Goal: Task Accomplishment & Management: Manage account settings

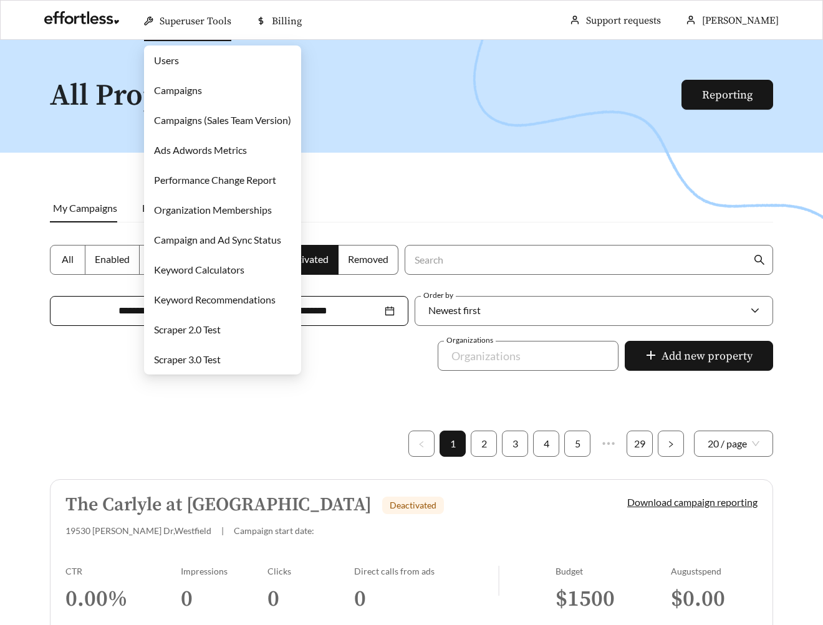
click at [184, 84] on link "Campaigns" at bounding box center [178, 90] width 48 height 12
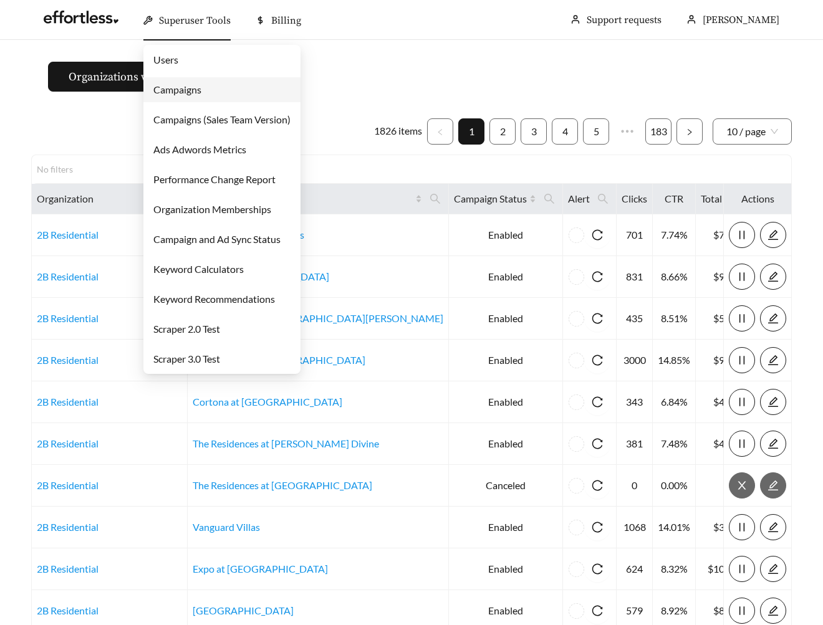
click at [174, 84] on link "Campaigns" at bounding box center [177, 90] width 48 height 12
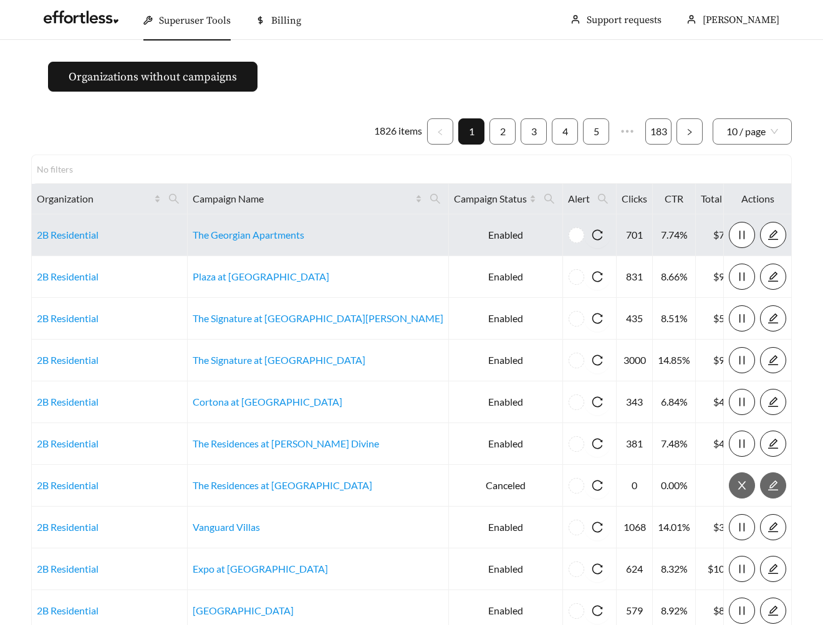
click at [251, 242] on td "The Georgian Apartments" at bounding box center [318, 235] width 261 height 42
click at [249, 237] on link "The Georgian Apartments" at bounding box center [249, 235] width 112 height 12
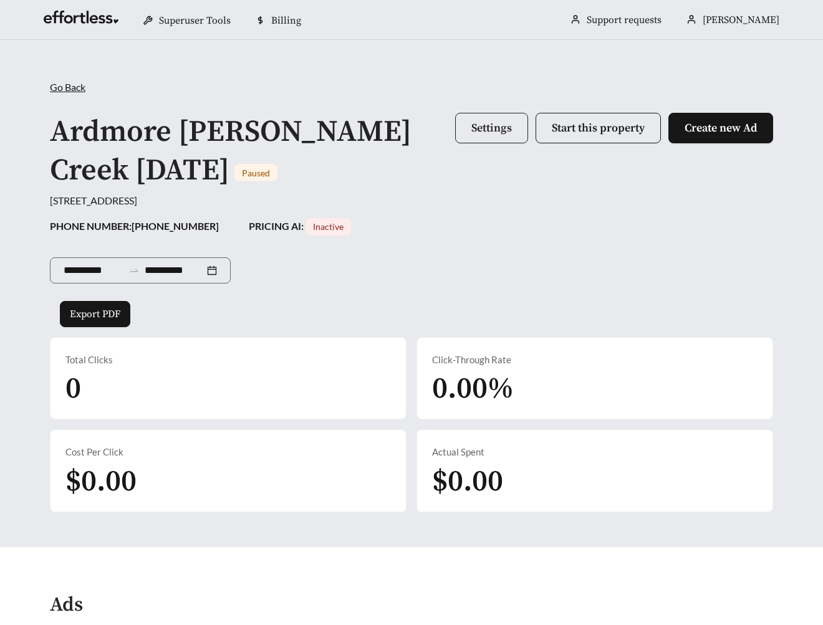
click at [497, 116] on button "Settings" at bounding box center [491, 128] width 73 height 31
click at [490, 193] on div "Ardmore Cates Creek 10/16/2020 Paused Settings Start this property Create new Ad" at bounding box center [411, 151] width 723 height 83
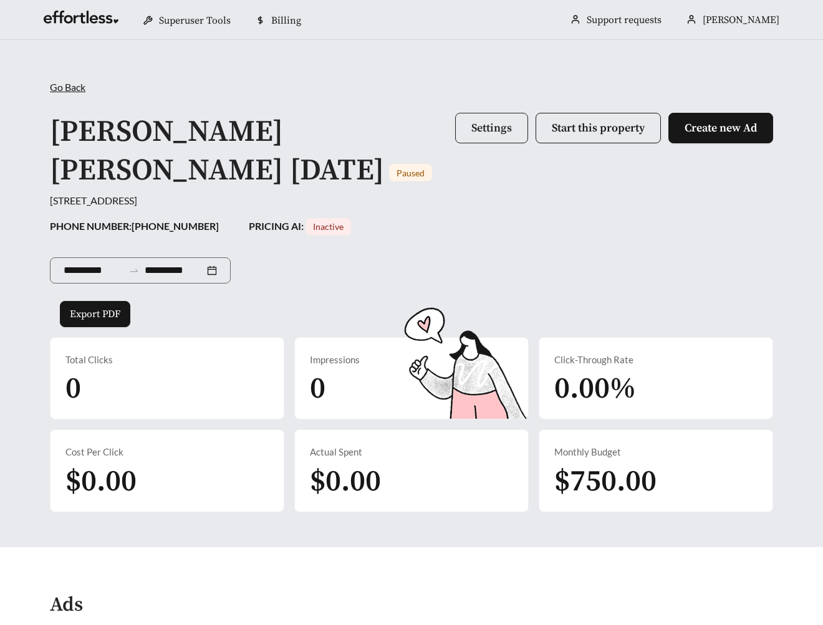
click at [513, 131] on button "Settings" at bounding box center [491, 128] width 73 height 31
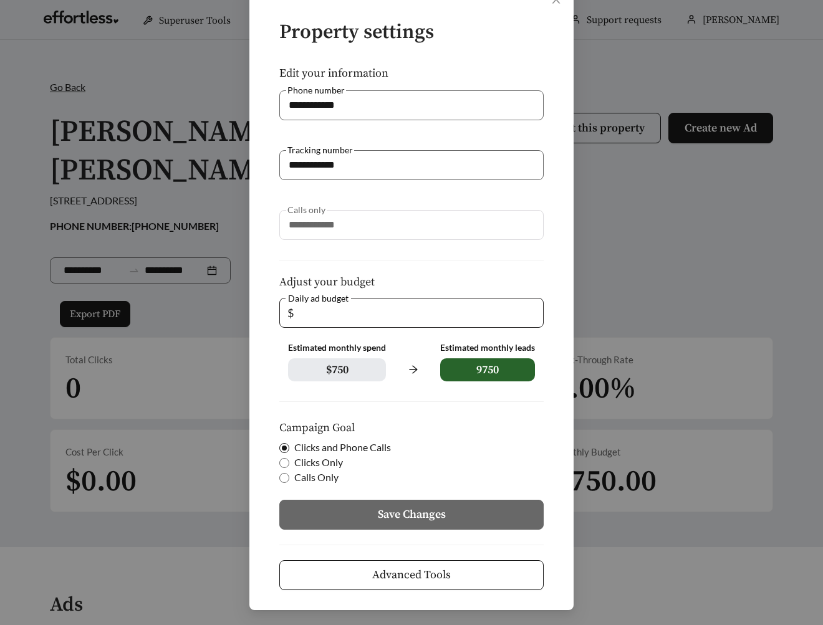
scroll to position [18, 0]
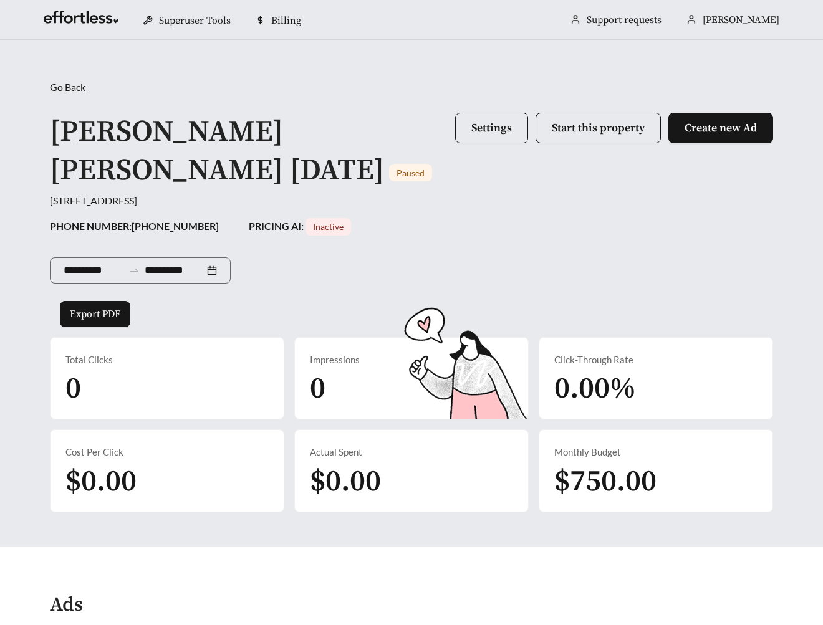
click at [467, 292] on div "**********" at bounding box center [411, 268] width 723 height 65
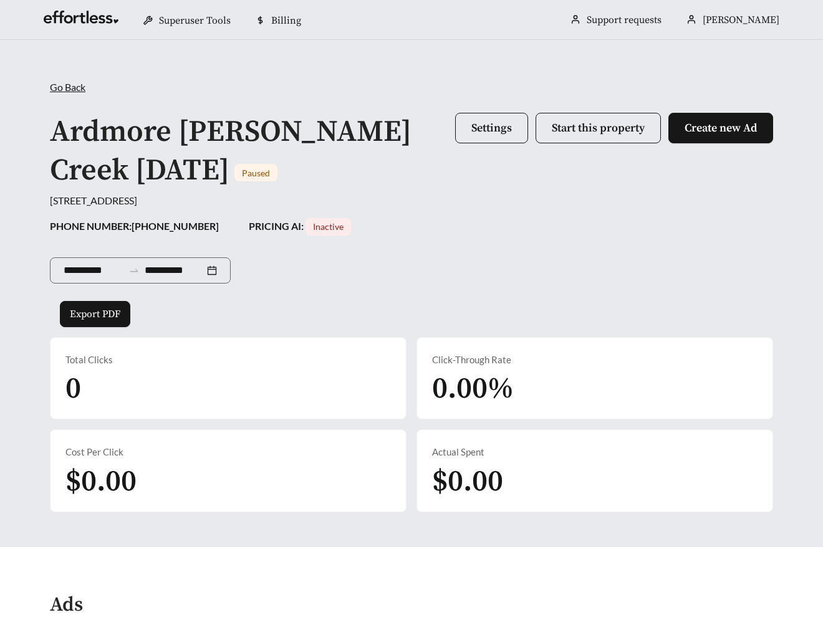
click at [97, 123] on h1 "Ardmore Cates Creek 10/16/2020" at bounding box center [230, 151] width 361 height 76
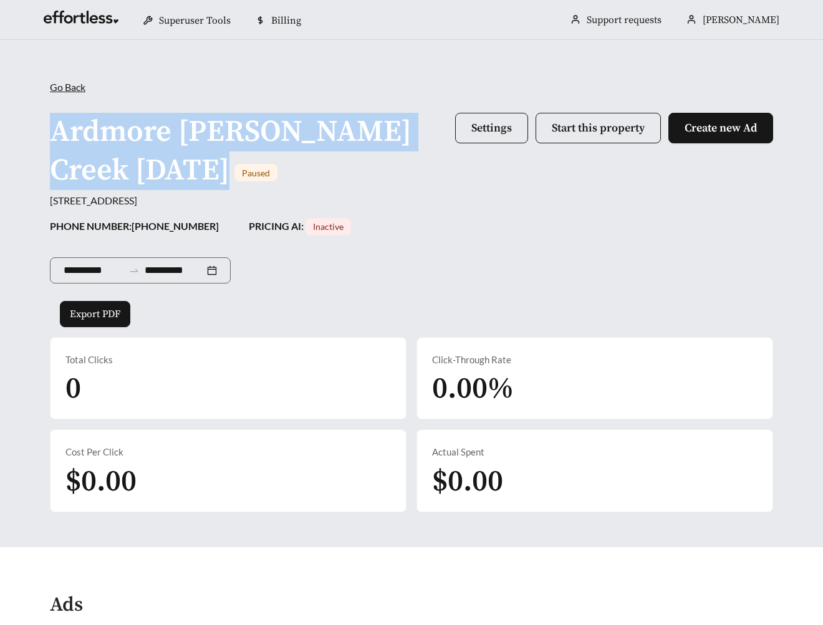
click at [97, 123] on h1 "Ardmore Cates Creek 10/16/2020" at bounding box center [230, 151] width 361 height 76
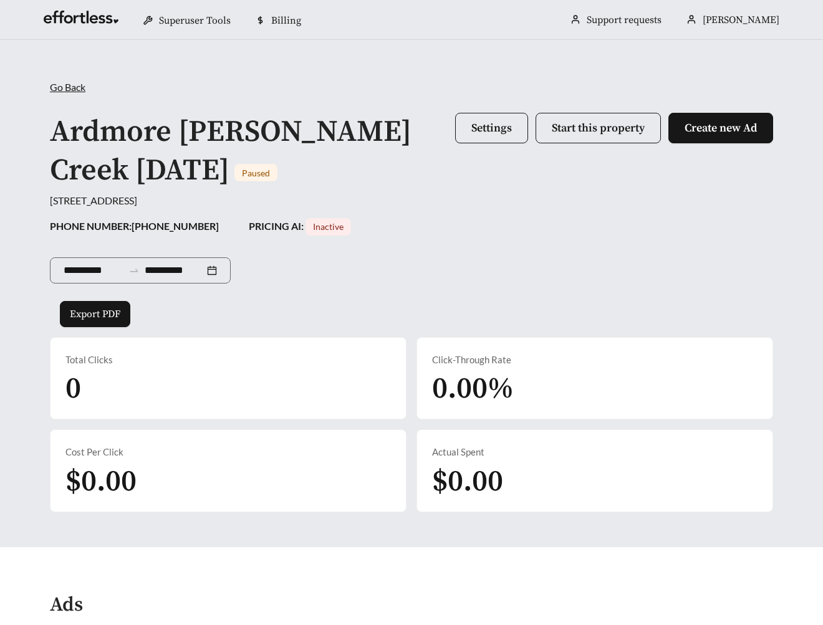
click at [75, 119] on h1 "Ardmore Cates Creek 10/16/2020" at bounding box center [230, 151] width 361 height 76
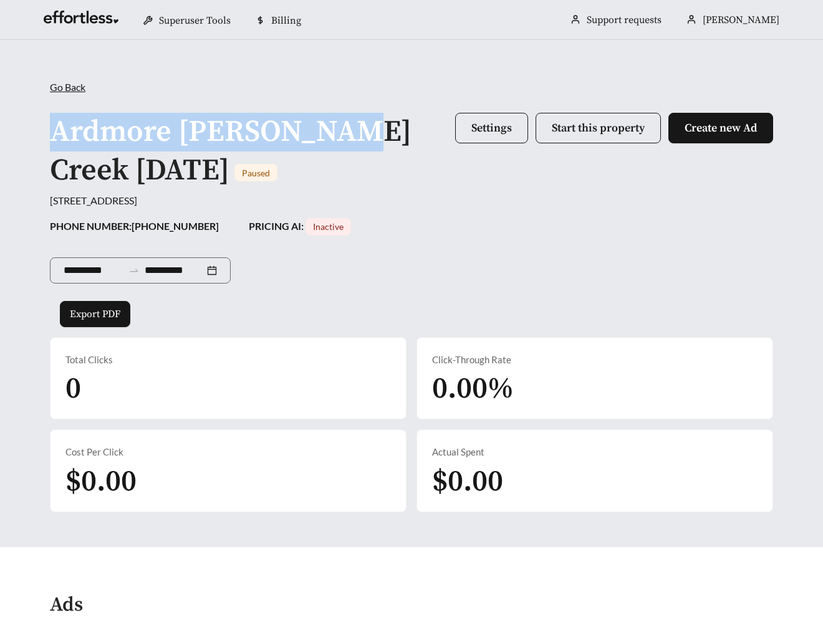
drag, startPoint x: 54, startPoint y: 120, endPoint x: 342, endPoint y: 115, distance: 287.9
click at [342, 115] on div "Ardmore Cates Creek 10/16/2020 Paused" at bounding box center [249, 152] width 398 height 78
copy h1 "Ardmore Cates Creek"
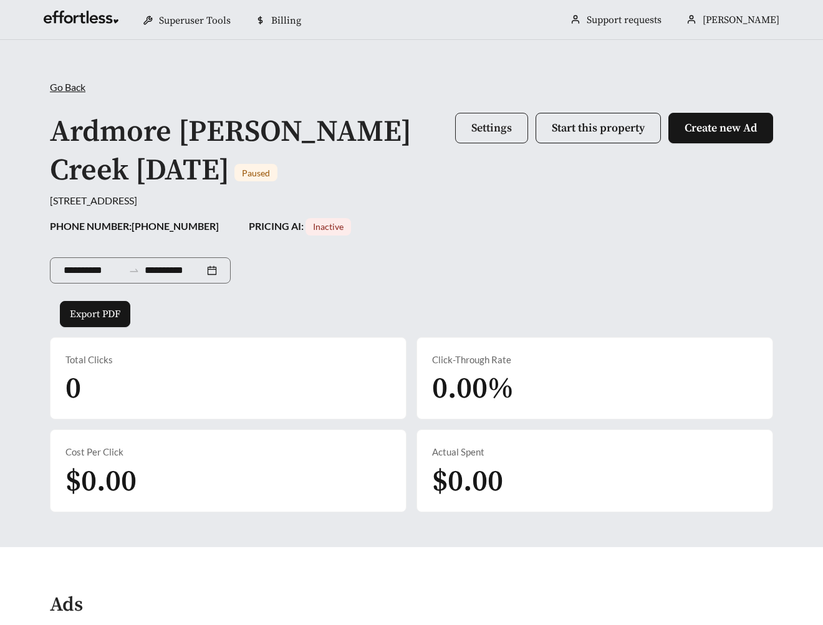
click at [484, 123] on span "Settings" at bounding box center [491, 128] width 41 height 14
click at [439, 209] on div "**********" at bounding box center [411, 296] width 748 height 432
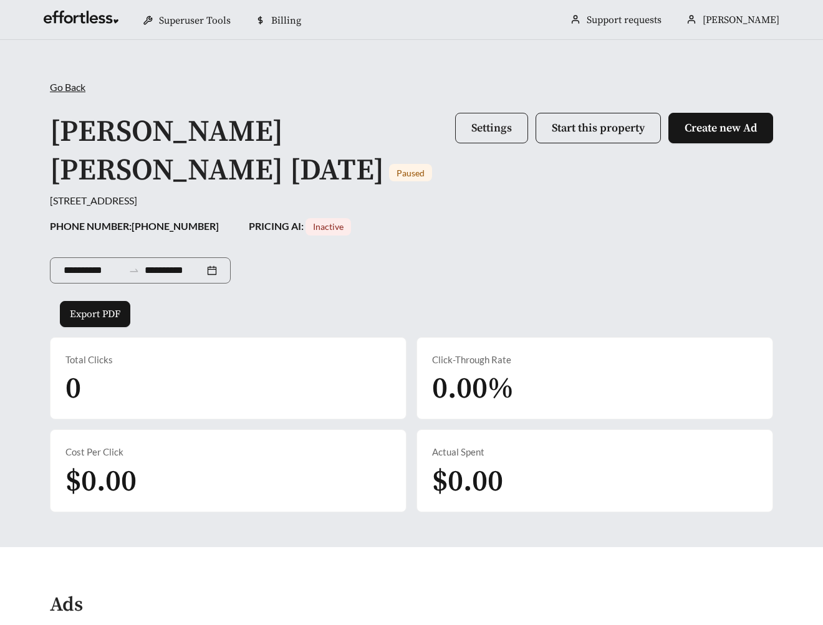
click at [477, 125] on span "Settings" at bounding box center [491, 128] width 41 height 14
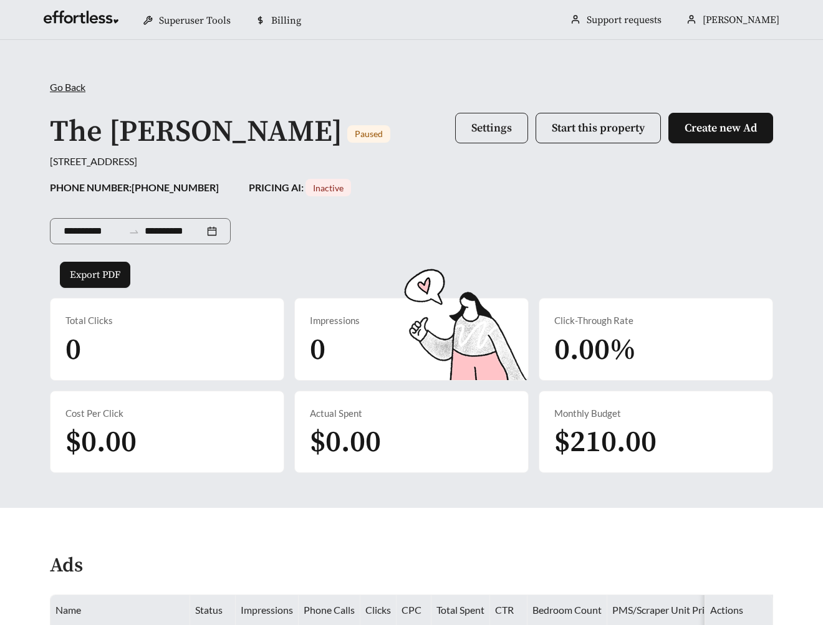
click at [498, 117] on button "Settings" at bounding box center [491, 128] width 73 height 31
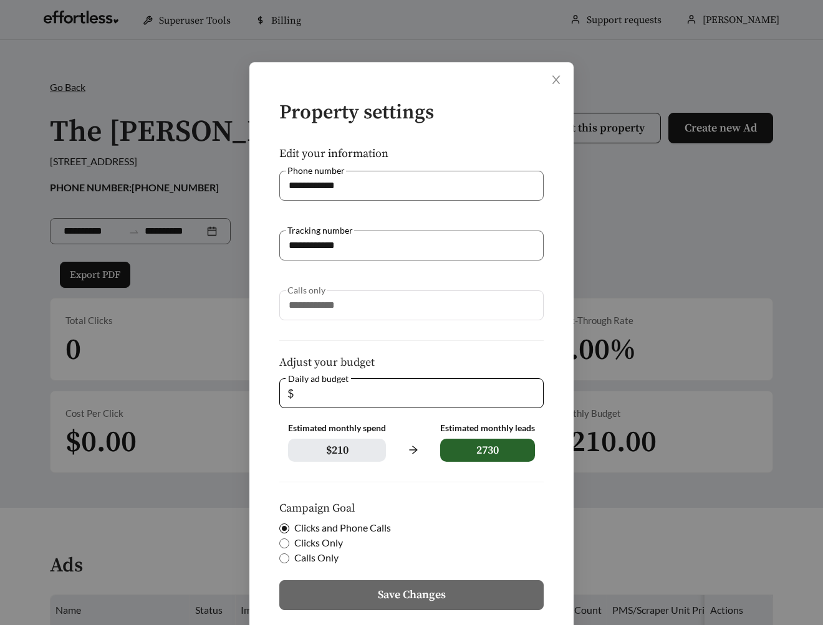
click at [639, 267] on div "**********" at bounding box center [411, 312] width 823 height 625
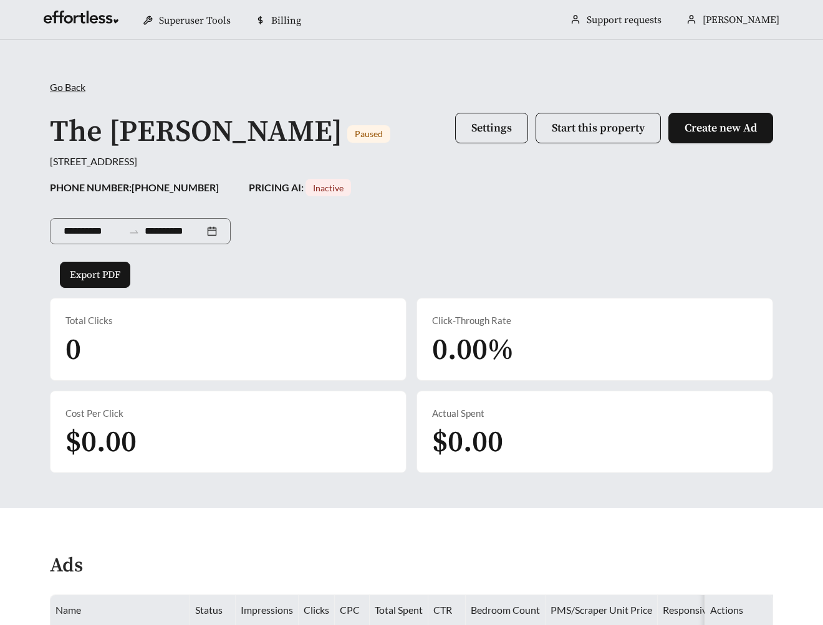
click at [699, 232] on div "**********" at bounding box center [411, 228] width 723 height 65
click at [484, 134] on span "Settings" at bounding box center [491, 128] width 41 height 14
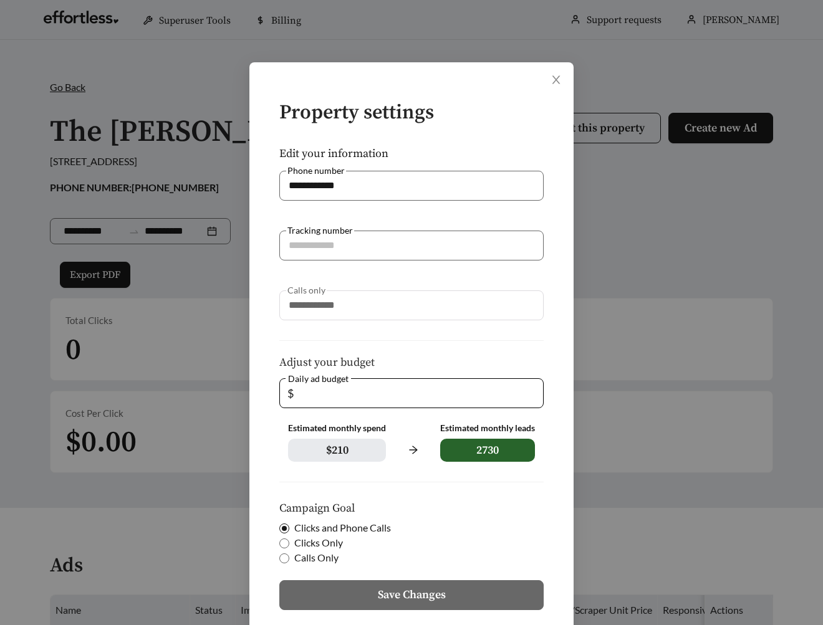
scroll to position [9, 0]
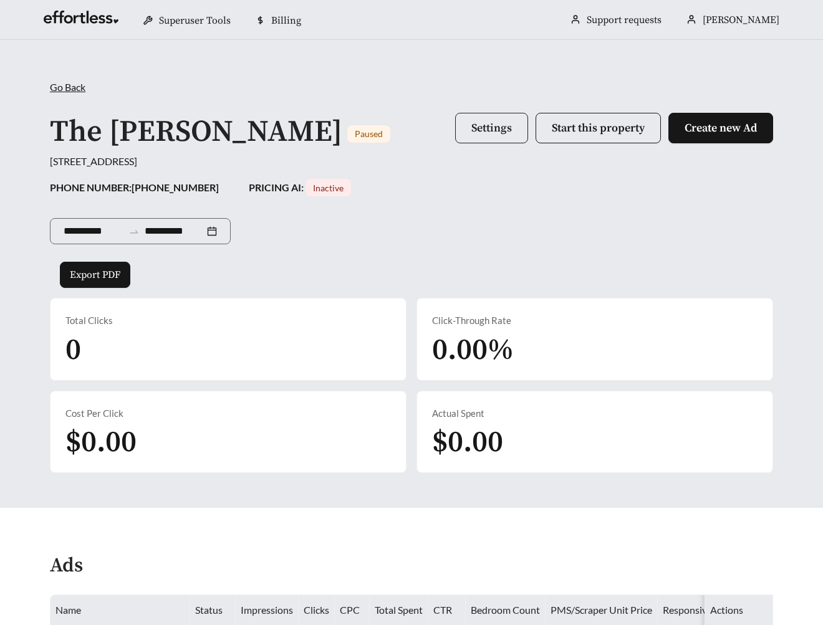
click at [505, 136] on button "Settings" at bounding box center [491, 128] width 73 height 31
click at [461, 120] on button "Settings" at bounding box center [491, 128] width 73 height 31
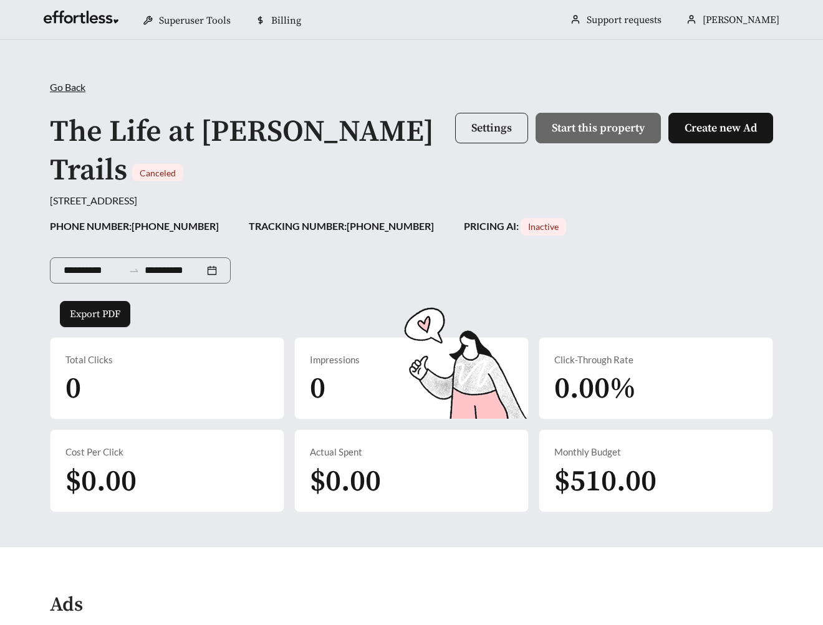
click at [505, 119] on button "Settings" at bounding box center [491, 128] width 73 height 31
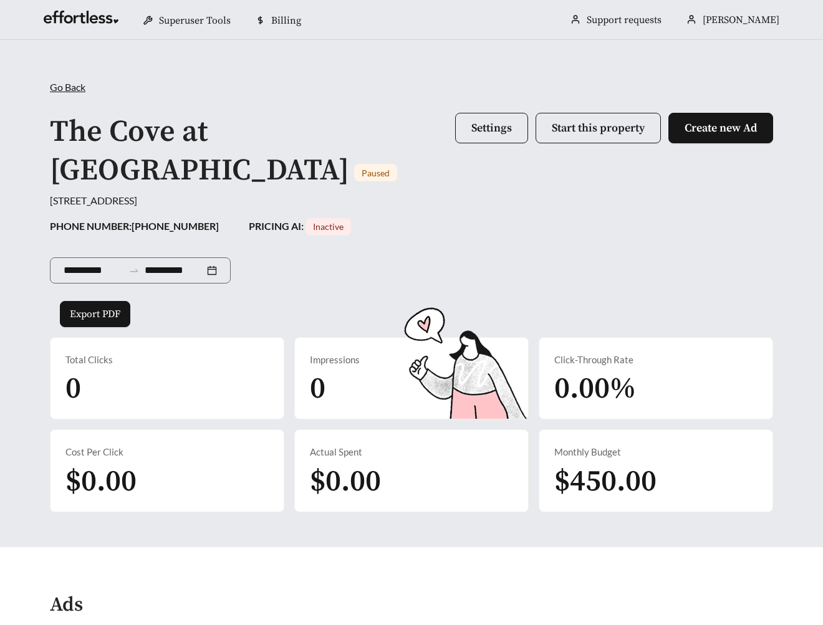
click at [356, 205] on div "1105 Fountain Lake Dr, Brunswick, GA 31525, USA" at bounding box center [411, 200] width 723 height 15
click at [482, 110] on div "The Cove at Fountain Lake Apartments Paused Settings Start this property Create…" at bounding box center [411, 151] width 723 height 83
click at [479, 123] on span "Settings" at bounding box center [491, 128] width 41 height 14
click at [393, 265] on div "**********" at bounding box center [411, 268] width 723 height 65
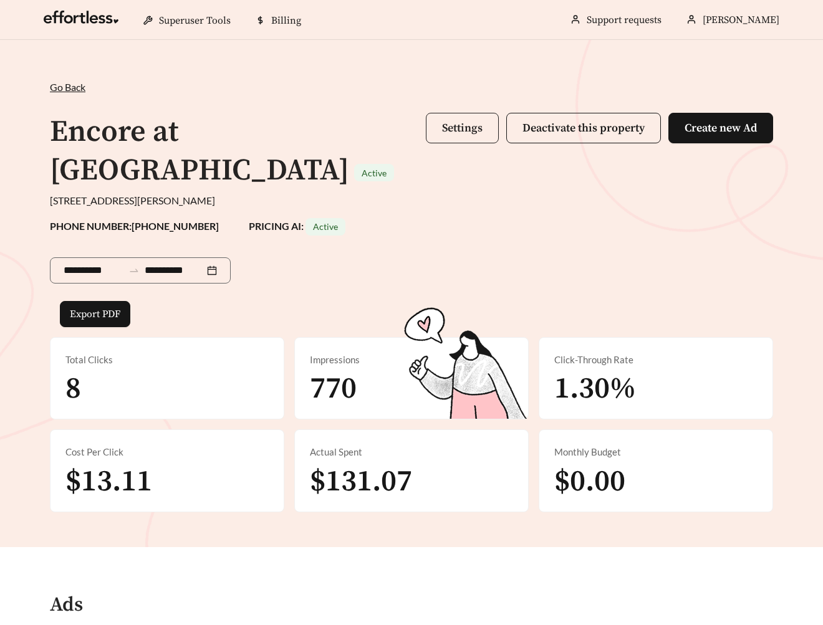
click at [486, 117] on button "Settings" at bounding box center [462, 128] width 73 height 31
click at [460, 123] on span "Settings" at bounding box center [462, 128] width 41 height 14
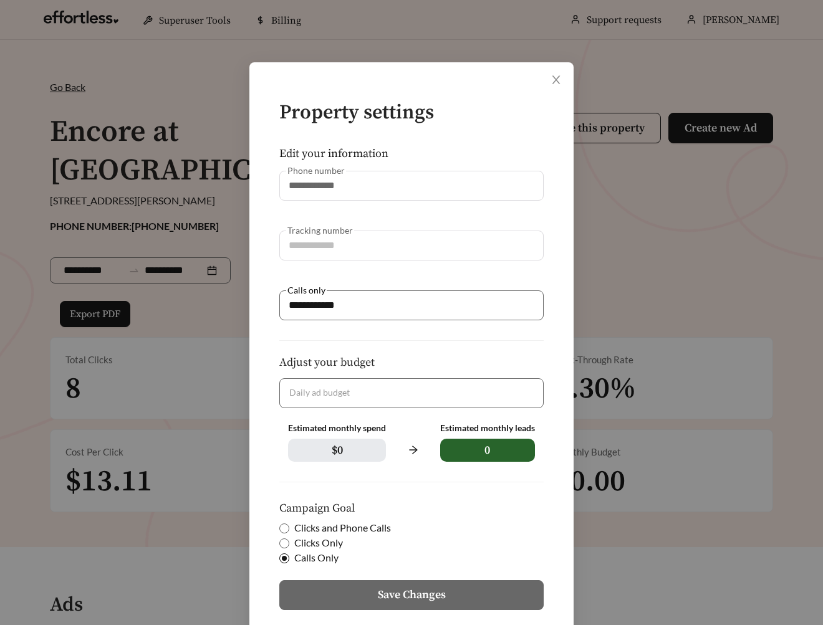
scroll to position [80, 0]
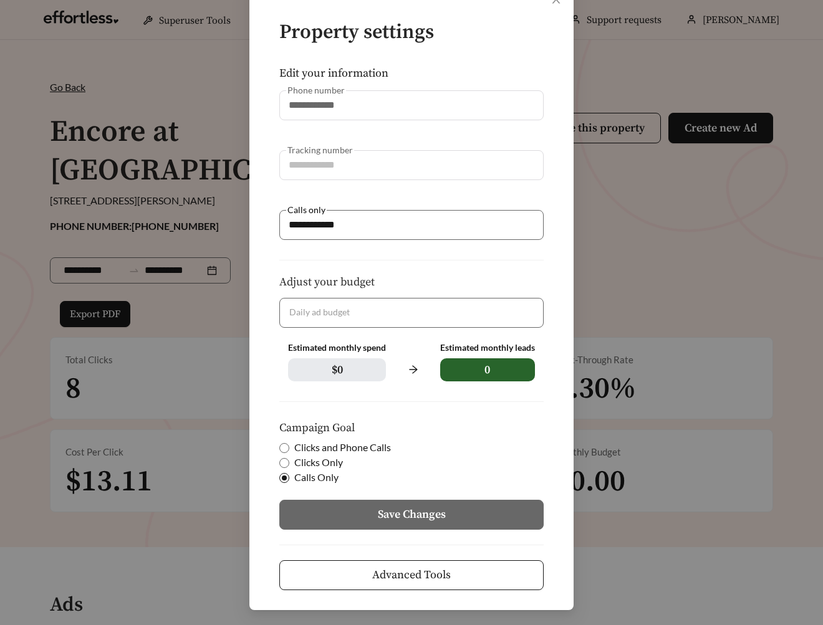
click at [388, 575] on span "Advanced Tools" at bounding box center [411, 574] width 79 height 17
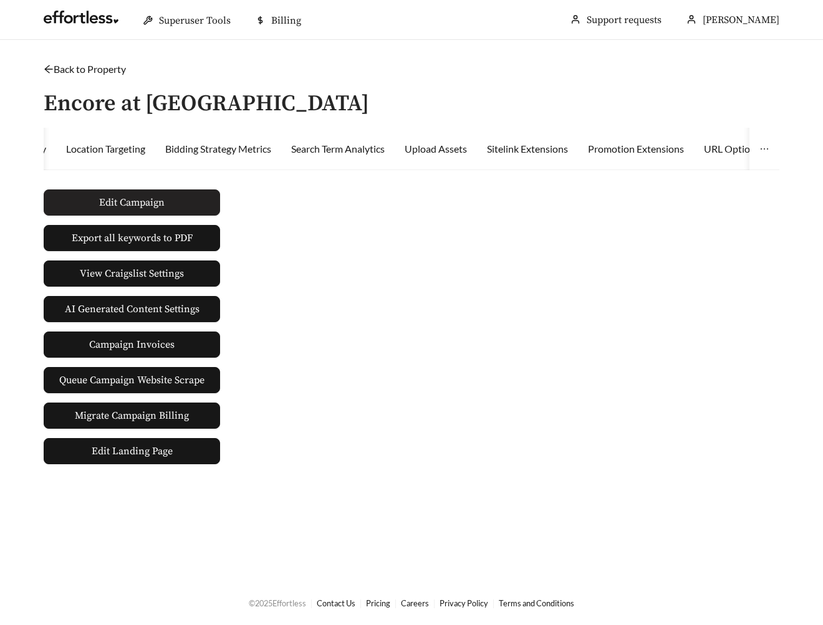
click at [117, 193] on button "Edit Campaign" at bounding box center [132, 202] width 176 height 26
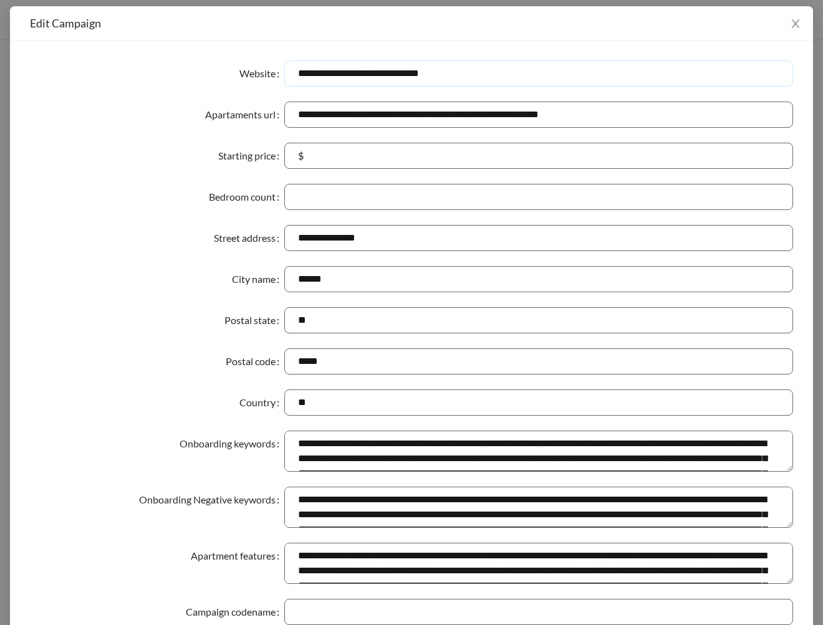
click at [457, 78] on input "**********" at bounding box center [538, 73] width 508 height 26
click at [150, 110] on div "Apartaments url" at bounding box center [157, 115] width 254 height 26
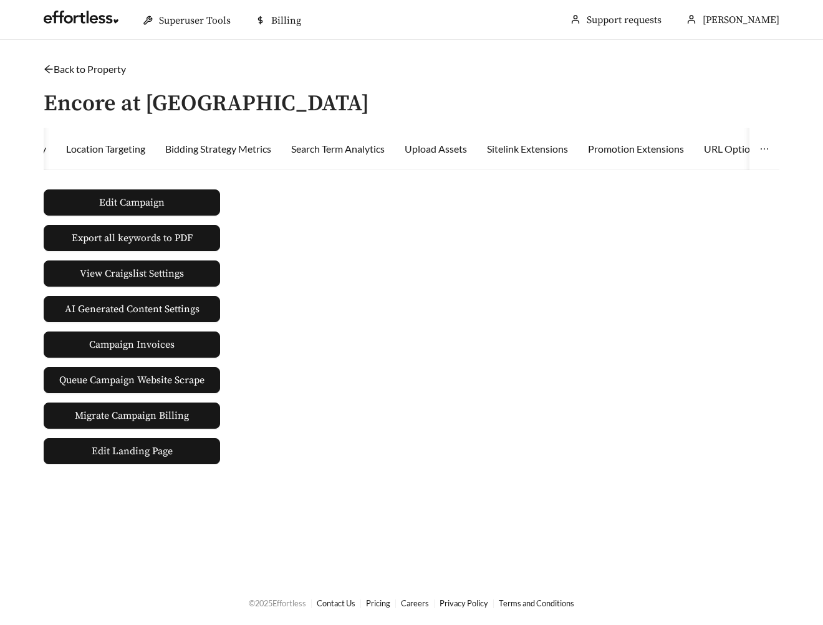
click at [311, 93] on div "Back to Property / Encore at Westfork Superuser PMS Integrations Activity Locat…" at bounding box center [411, 263] width 760 height 403
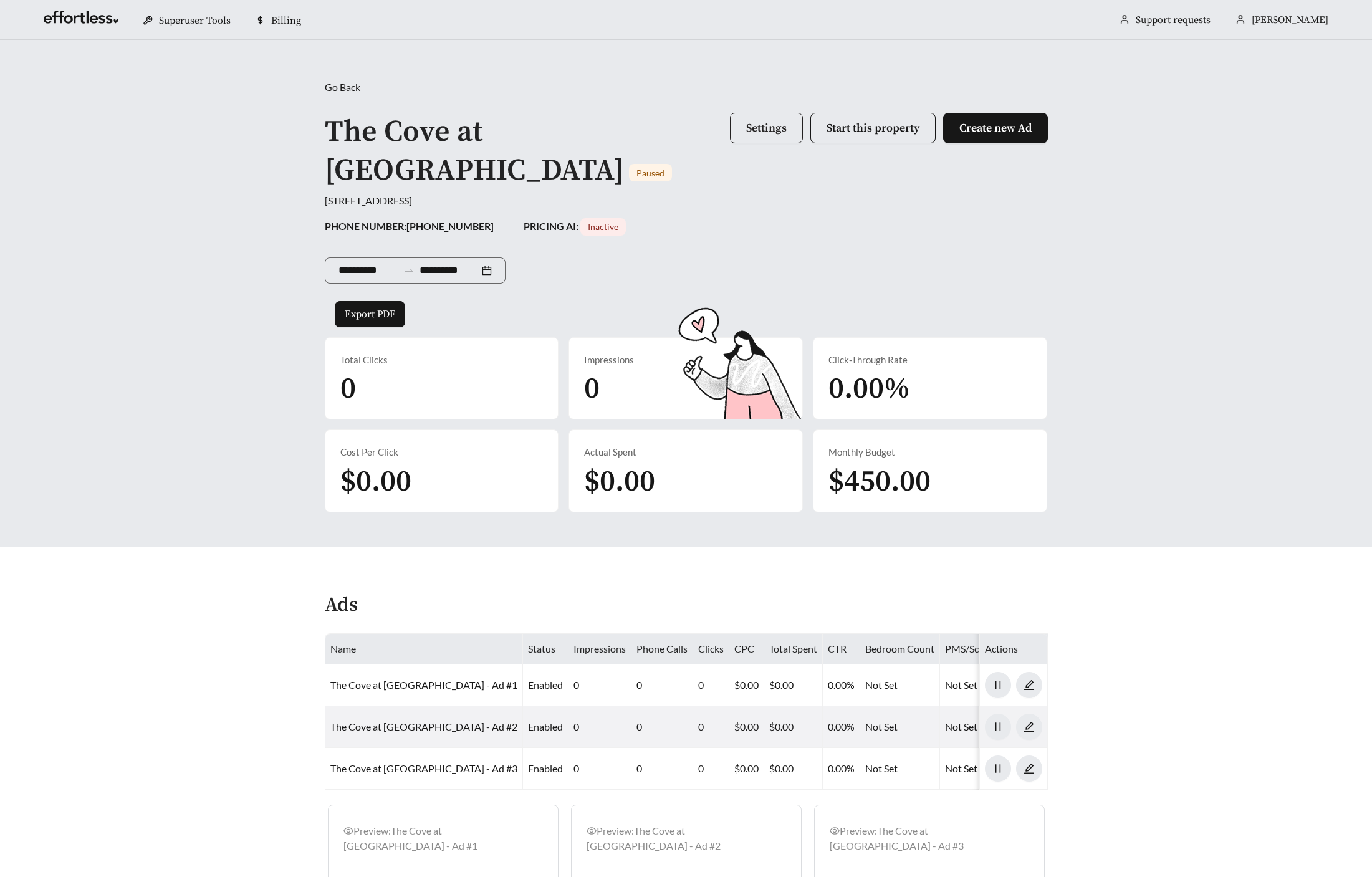
click at [773, 136] on button "Settings" at bounding box center [766, 128] width 73 height 31
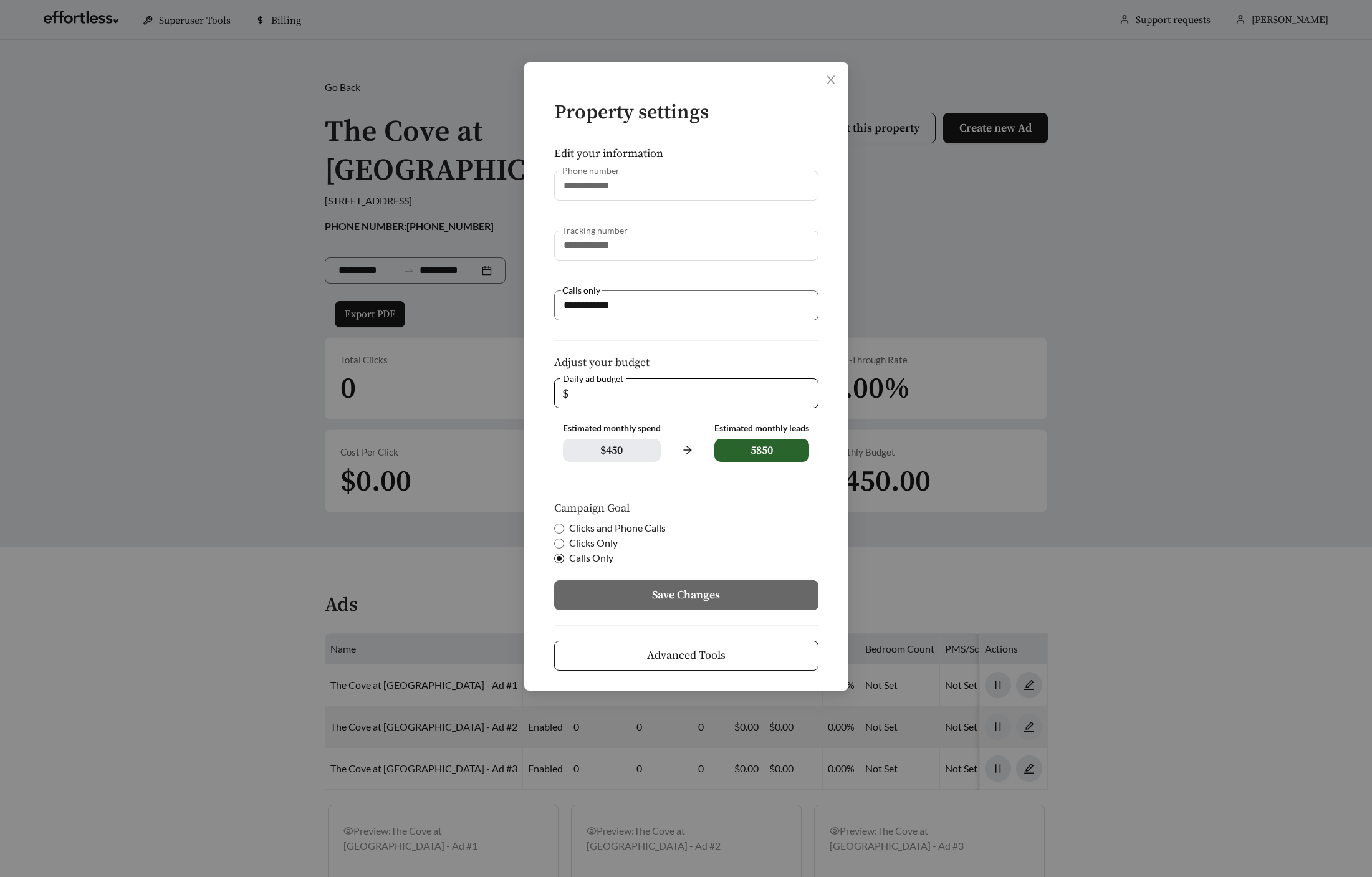
click at [715, 662] on span "Advanced Tools" at bounding box center [686, 655] width 79 height 17
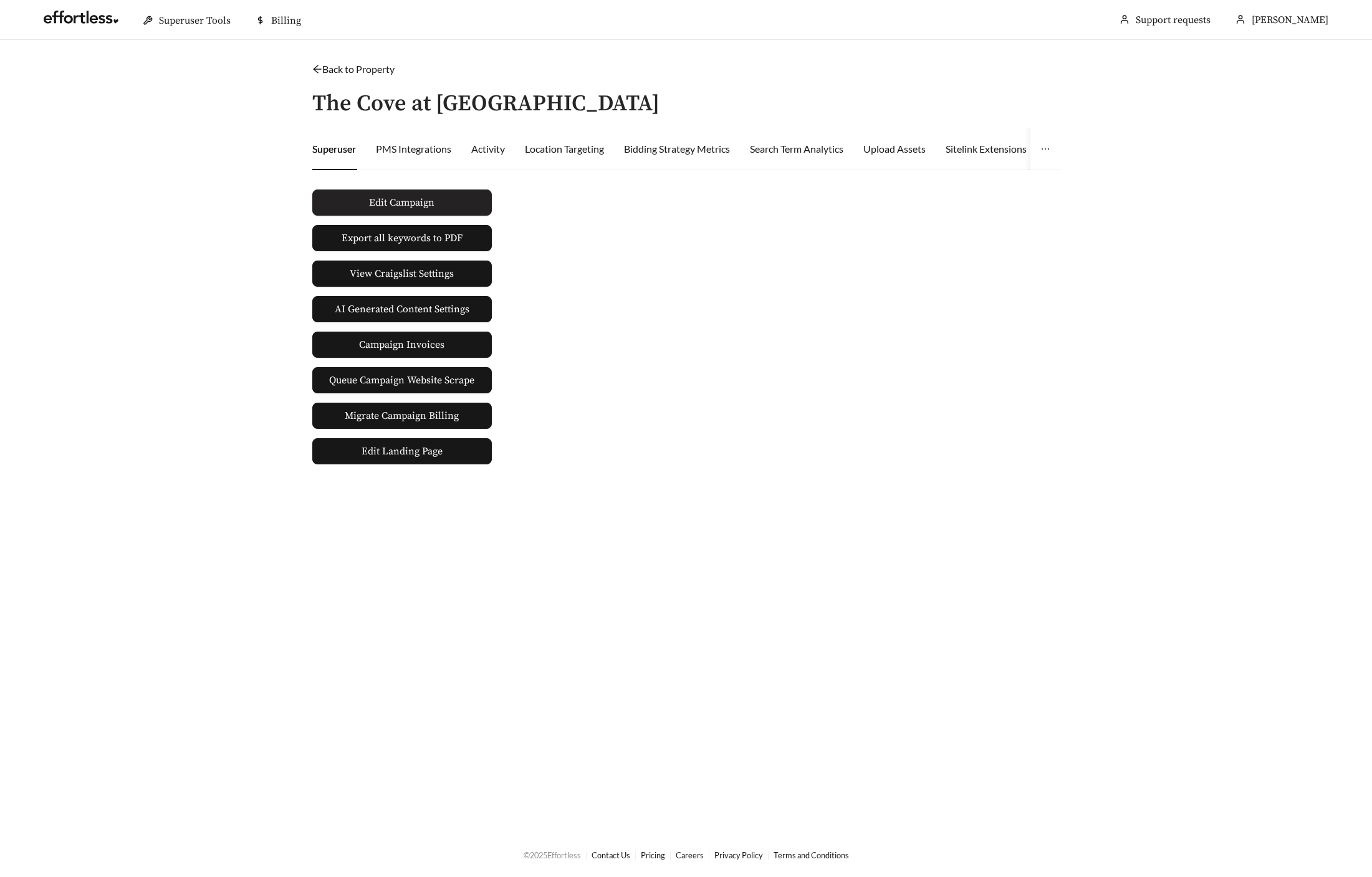
click at [429, 199] on span "Edit Campaign" at bounding box center [401, 202] width 65 height 15
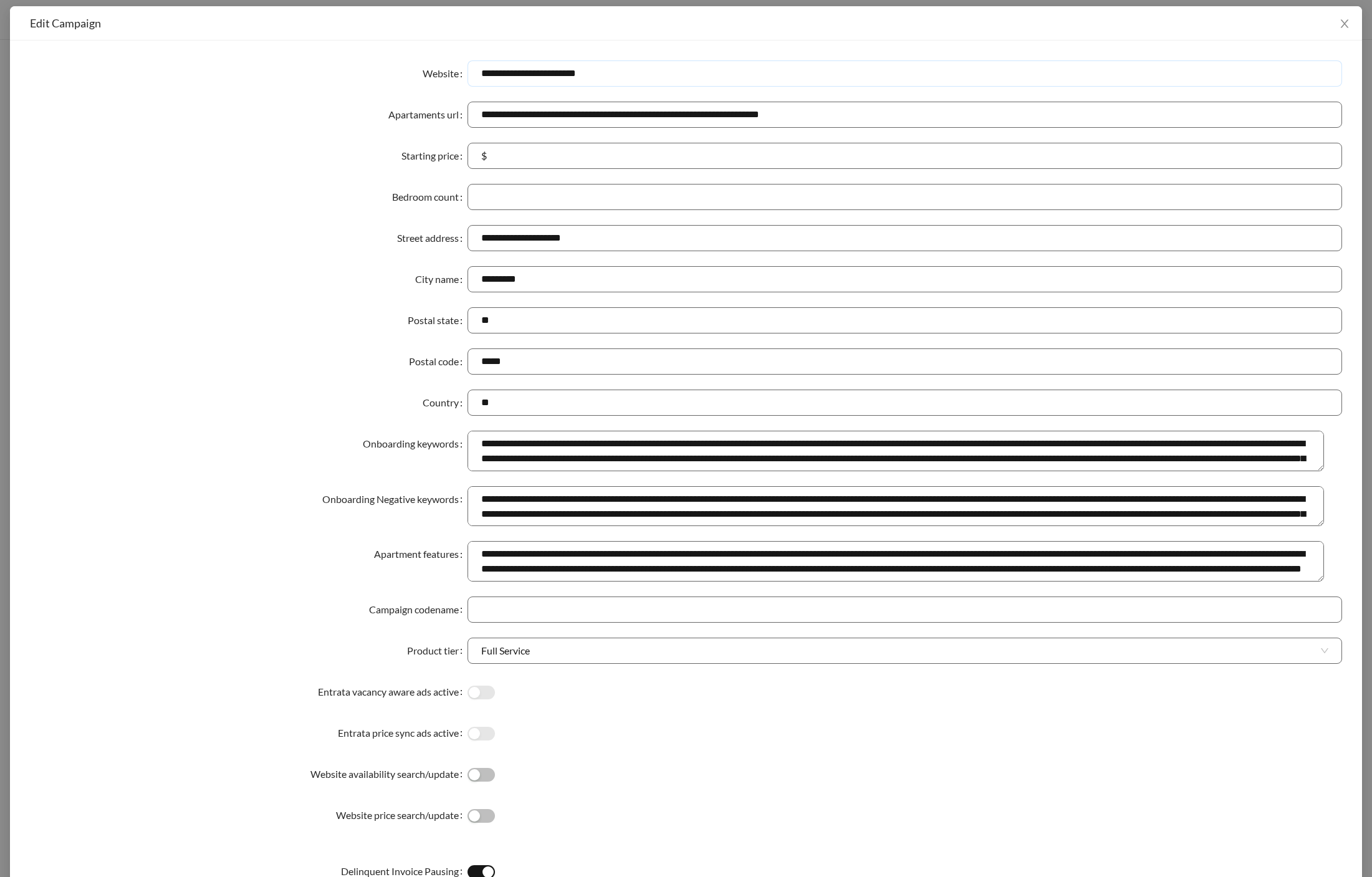
click at [638, 77] on input "**********" at bounding box center [904, 73] width 874 height 26
click at [289, 60] on div "Website" at bounding box center [248, 73] width 437 height 26
click at [546, 72] on input "**********" at bounding box center [904, 73] width 874 height 26
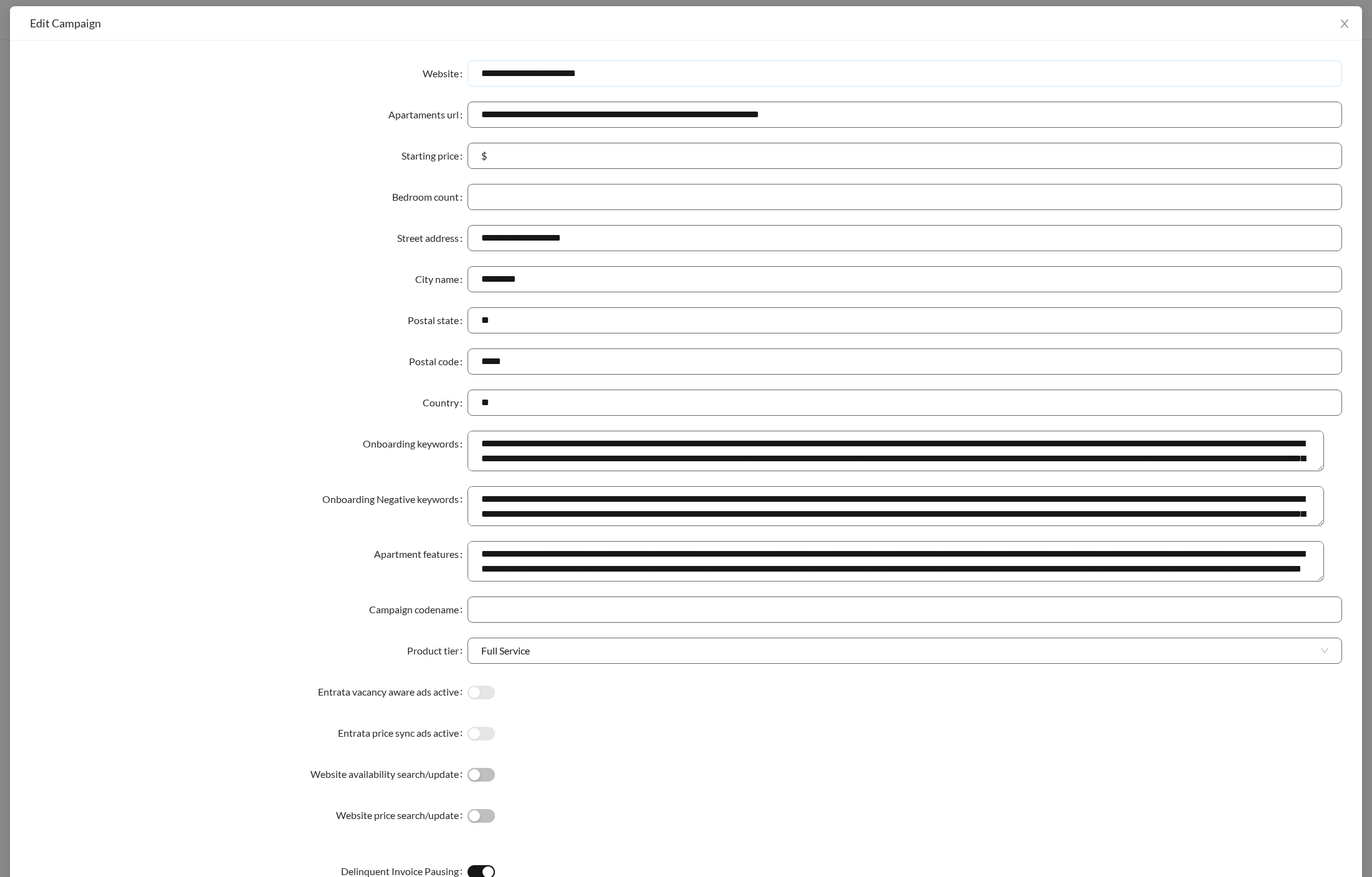
click at [546, 72] on input "**********" at bounding box center [904, 73] width 874 height 26
click at [368, 95] on form "**********" at bounding box center [686, 548] width 1312 height 977
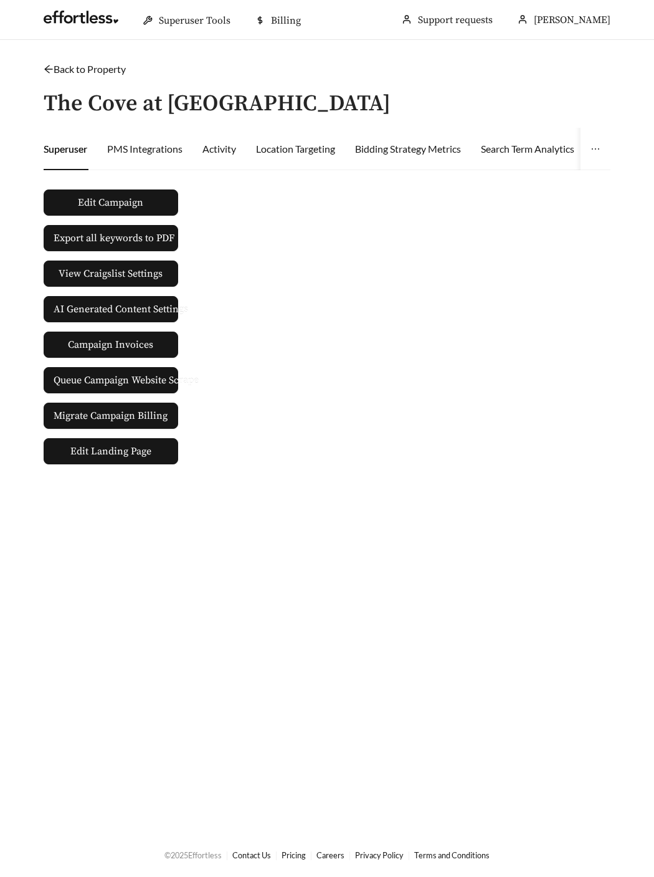
click at [54, 69] on link "Back to Property" at bounding box center [85, 69] width 82 height 12
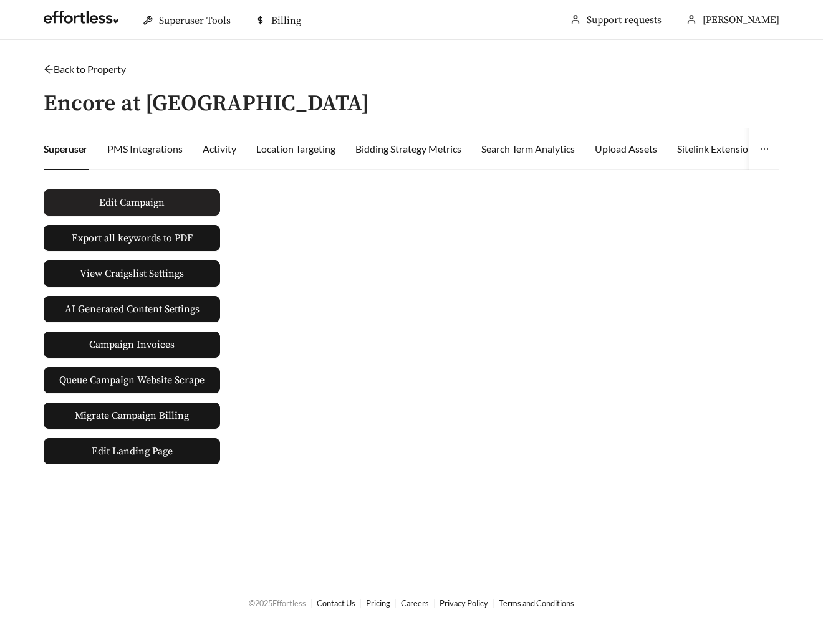
click at [138, 196] on span "Edit Campaign" at bounding box center [131, 202] width 65 height 15
click at [49, 67] on icon "arrow-left" at bounding box center [49, 69] width 10 height 10
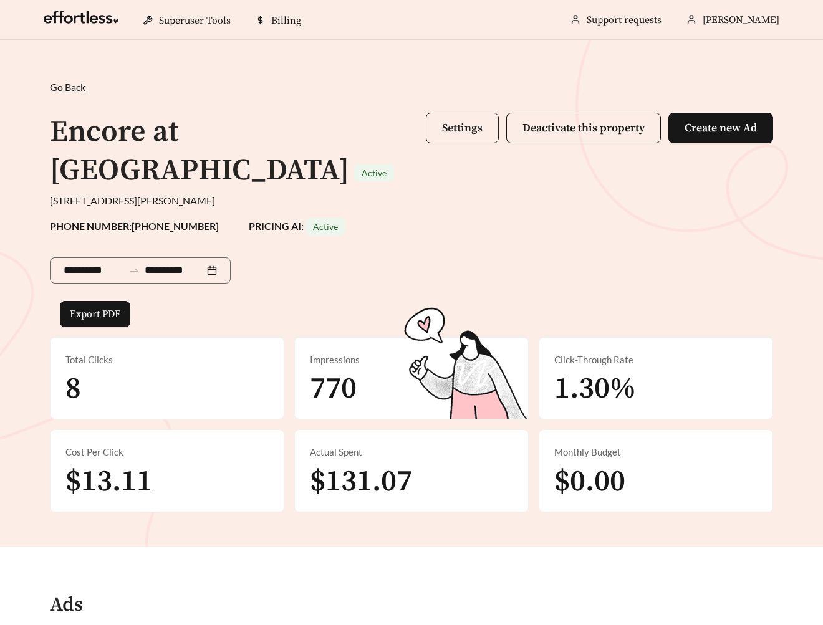
click at [433, 126] on button "Settings" at bounding box center [462, 128] width 73 height 31
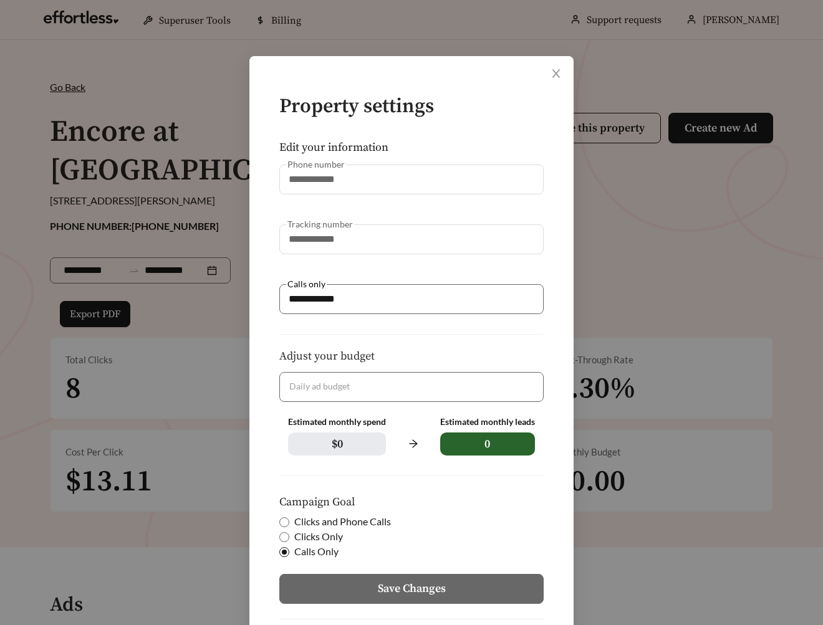
scroll to position [9, 0]
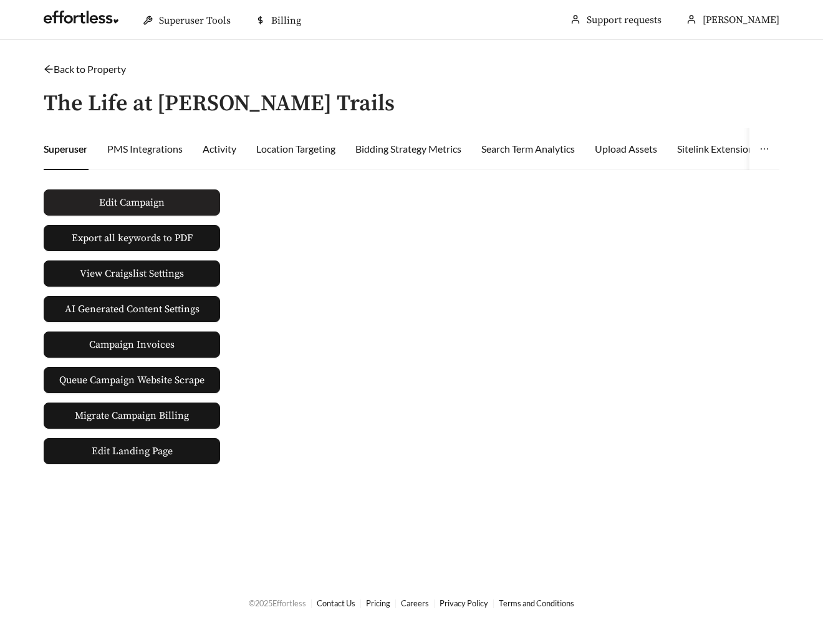
click at [150, 202] on span "Edit Campaign" at bounding box center [131, 202] width 65 height 15
click at [93, 70] on link "Back to Property" at bounding box center [85, 69] width 82 height 12
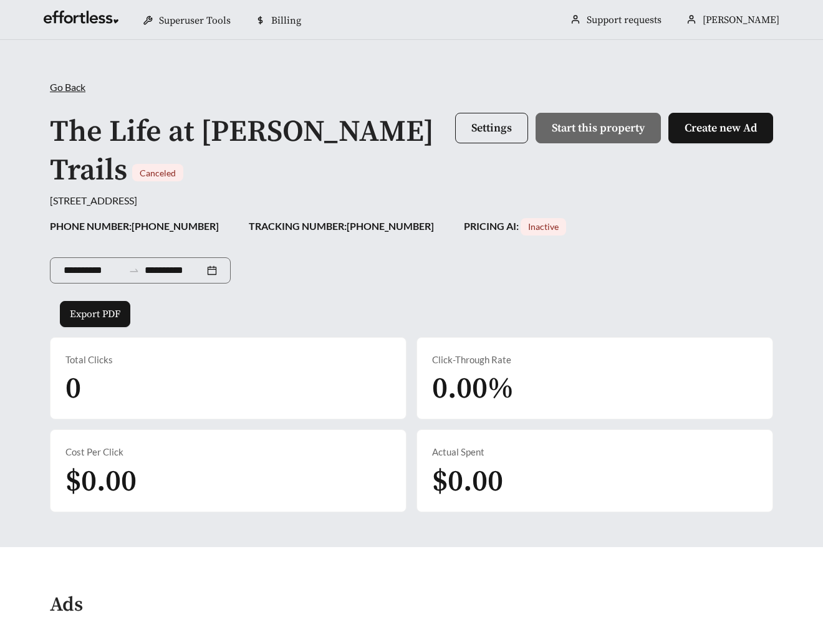
click at [163, 140] on h1 "The Life at [PERSON_NAME] Trails" at bounding box center [242, 151] width 384 height 76
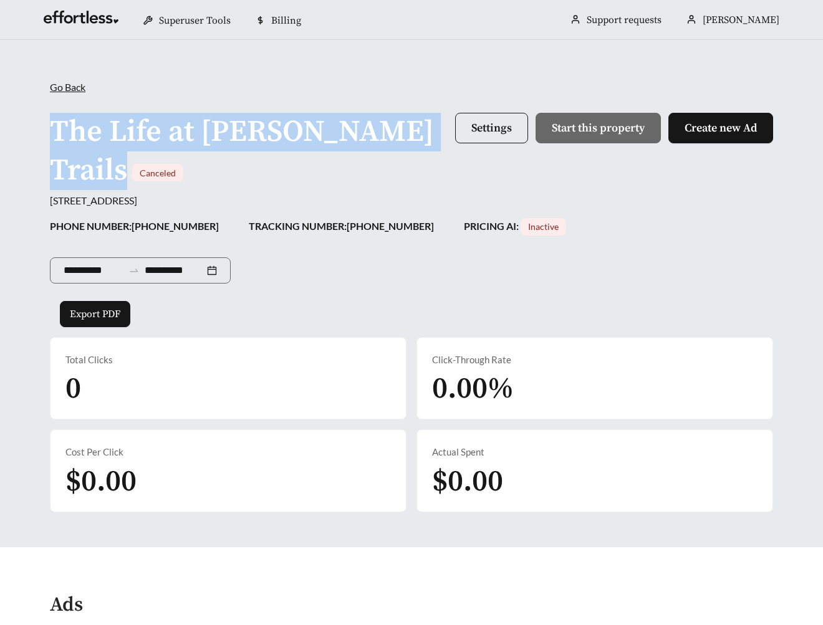
click at [163, 140] on h1 "The Life at [PERSON_NAME] Trails" at bounding box center [242, 151] width 384 height 76
copy h1 "The Life at [PERSON_NAME] Trails"
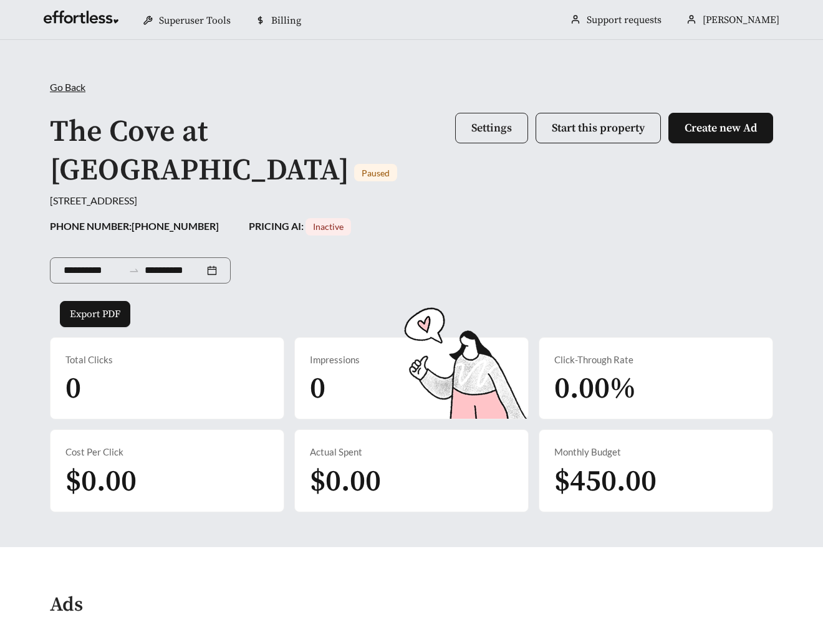
click at [471, 130] on span "Settings" at bounding box center [491, 128] width 41 height 14
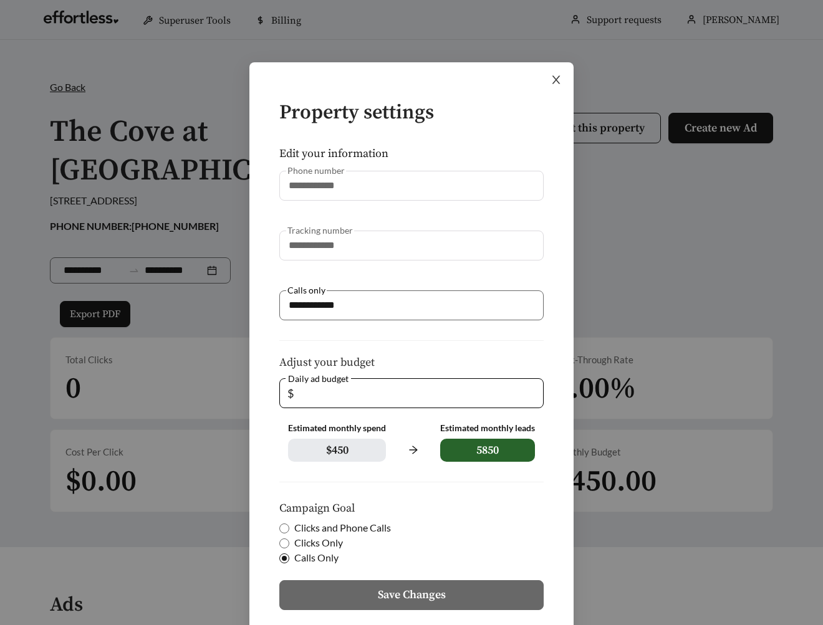
click at [554, 84] on icon "close" at bounding box center [555, 79] width 11 height 11
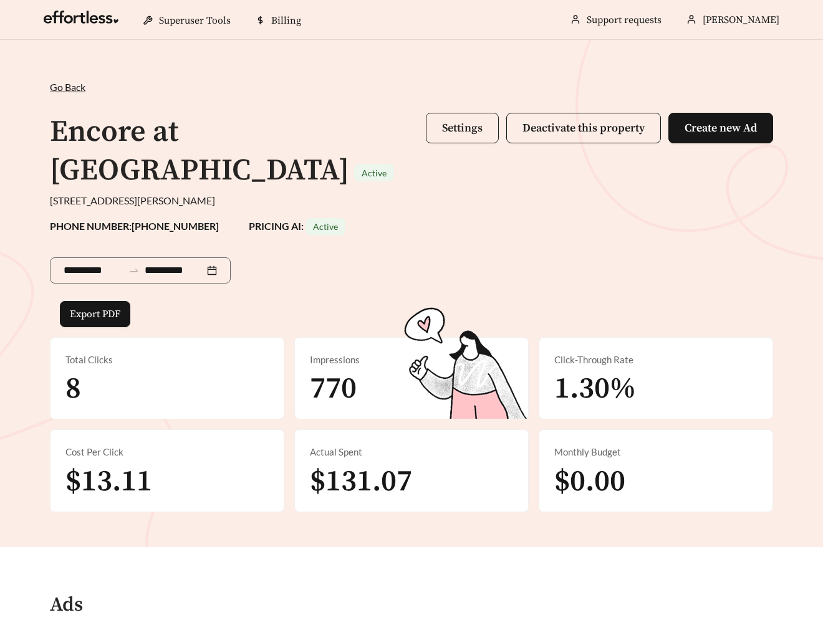
click at [461, 133] on span "Settings" at bounding box center [462, 128] width 41 height 14
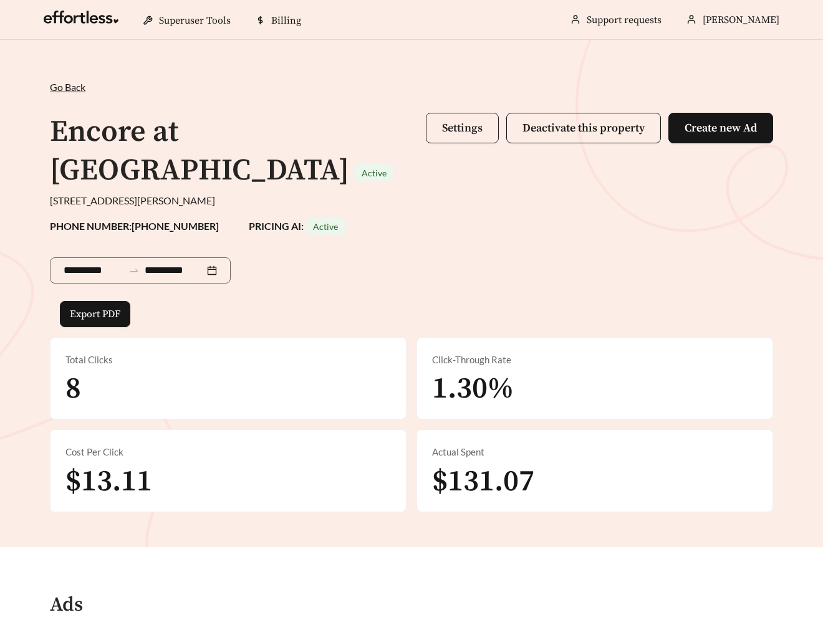
click at [464, 125] on span "Settings" at bounding box center [462, 128] width 41 height 14
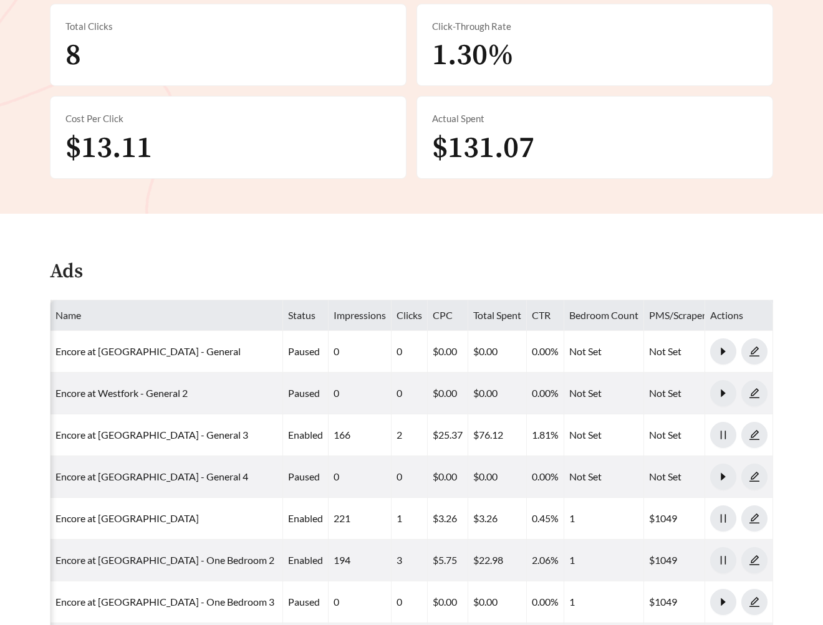
scroll to position [0, 361]
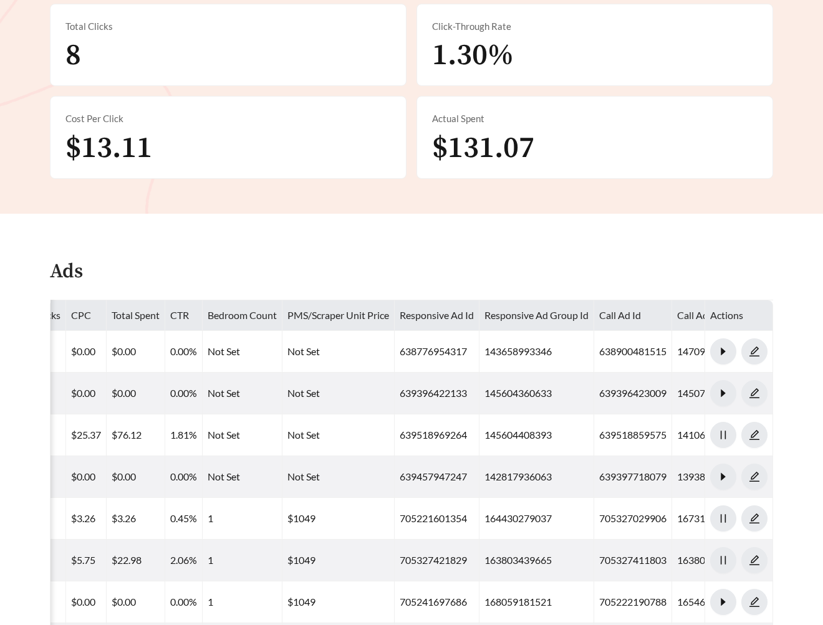
click at [222, 300] on th "Bedroom Count" at bounding box center [243, 315] width 80 height 31
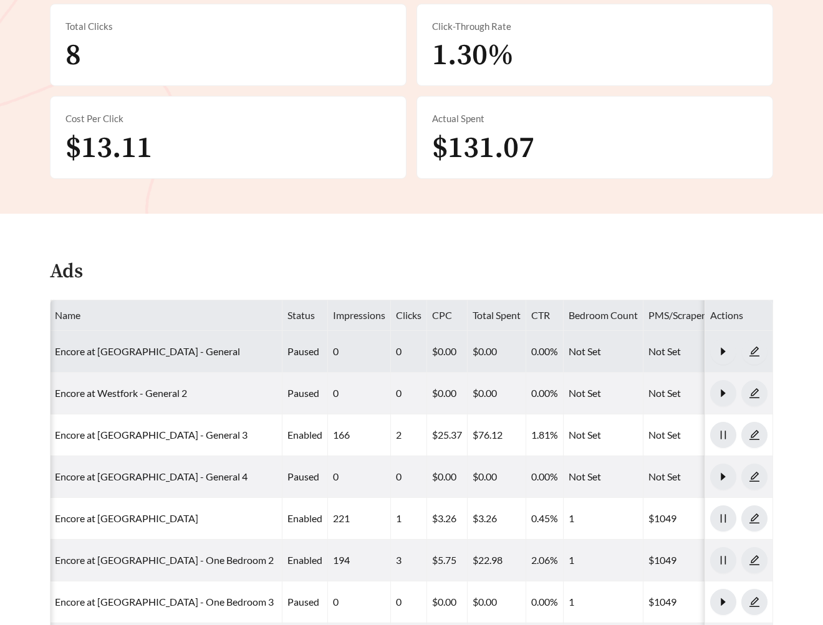
scroll to position [0, 0]
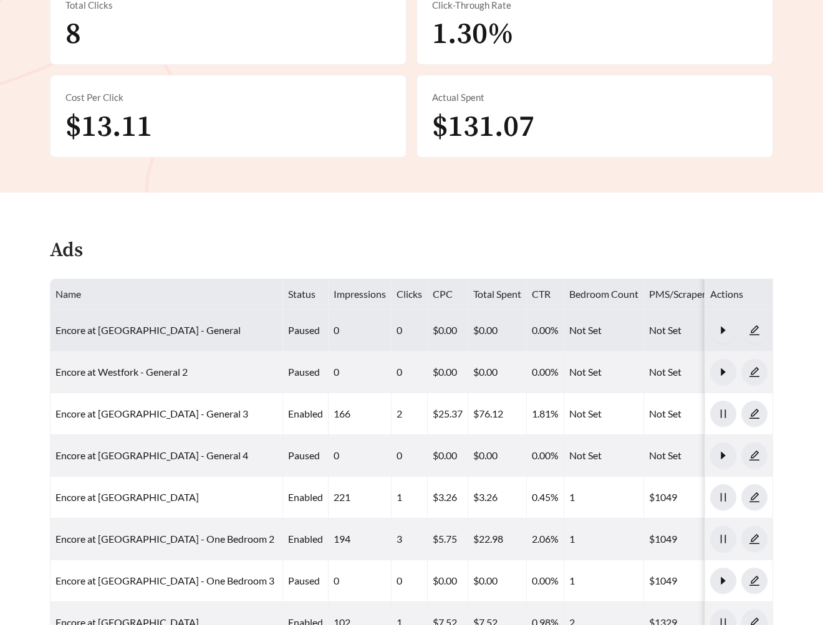
scroll to position [0, 361]
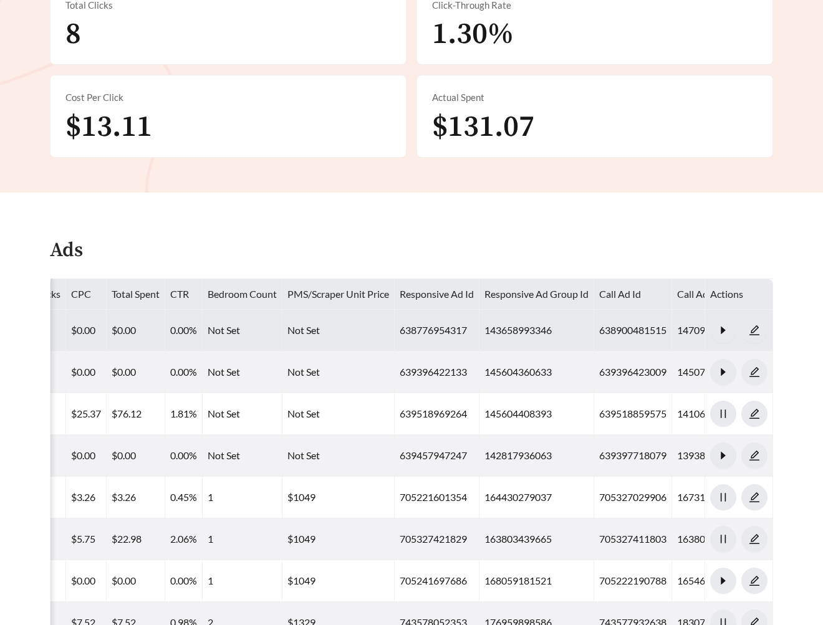
click at [488, 310] on td "143658993346" at bounding box center [536, 331] width 115 height 42
copy td "143658993346"
click at [505, 310] on td "143658993346" at bounding box center [536, 331] width 115 height 42
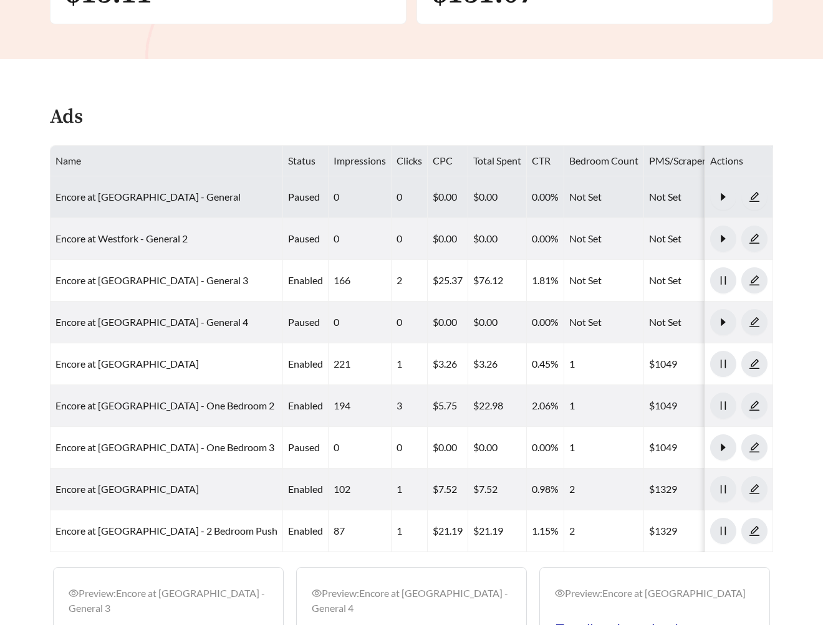
scroll to position [467, 0]
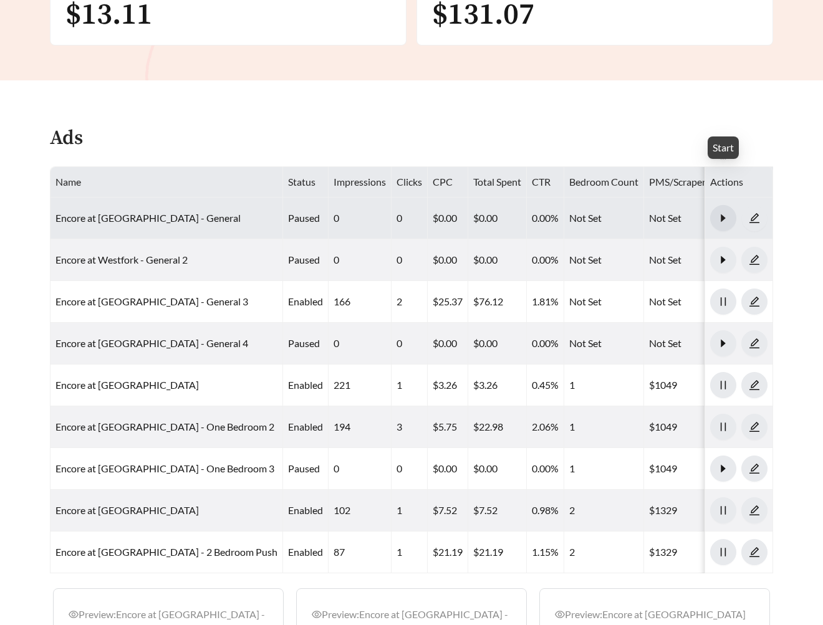
click at [722, 212] on icon "caret-right" at bounding box center [722, 217] width 11 height 11
click at [724, 214] on icon "pause" at bounding box center [722, 218] width 5 height 9
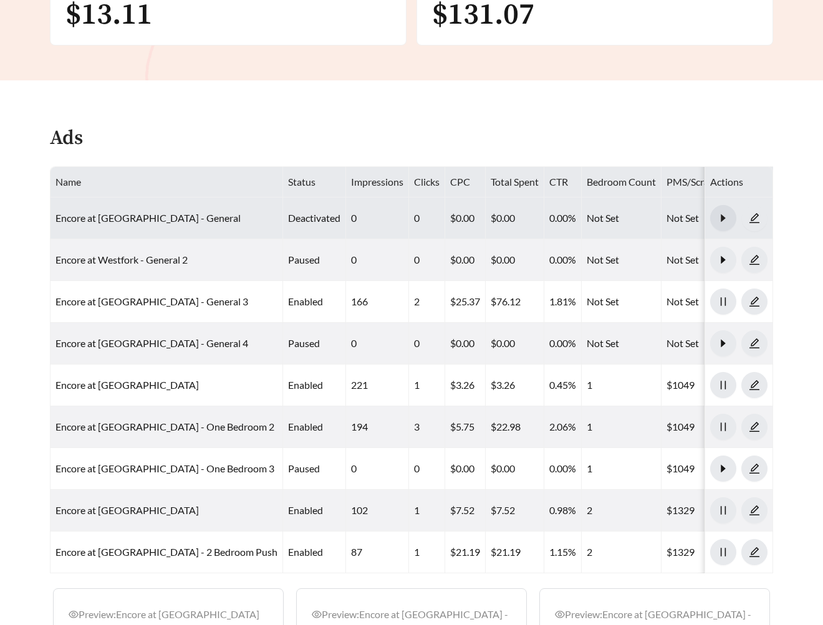
click at [504, 125] on div "Ads" at bounding box center [411, 143] width 723 height 37
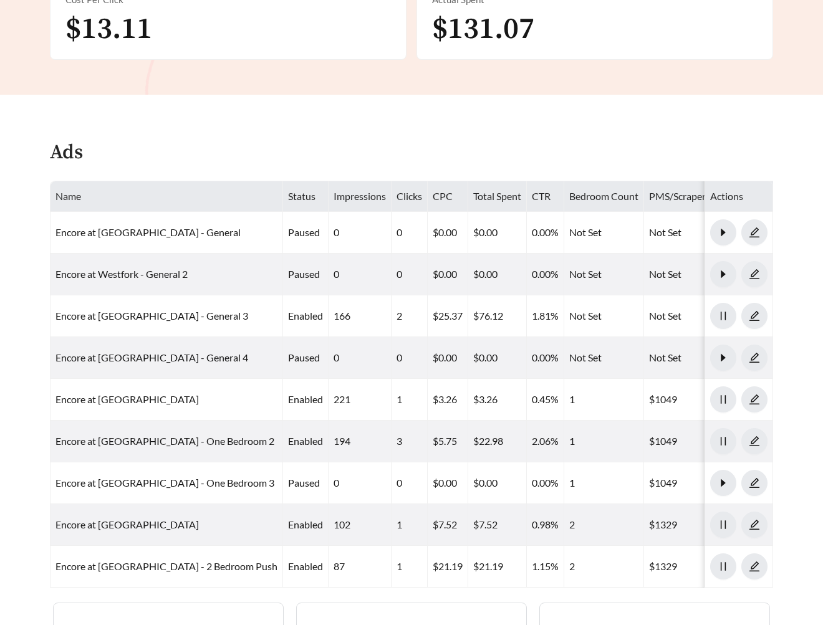
scroll to position [456, 0]
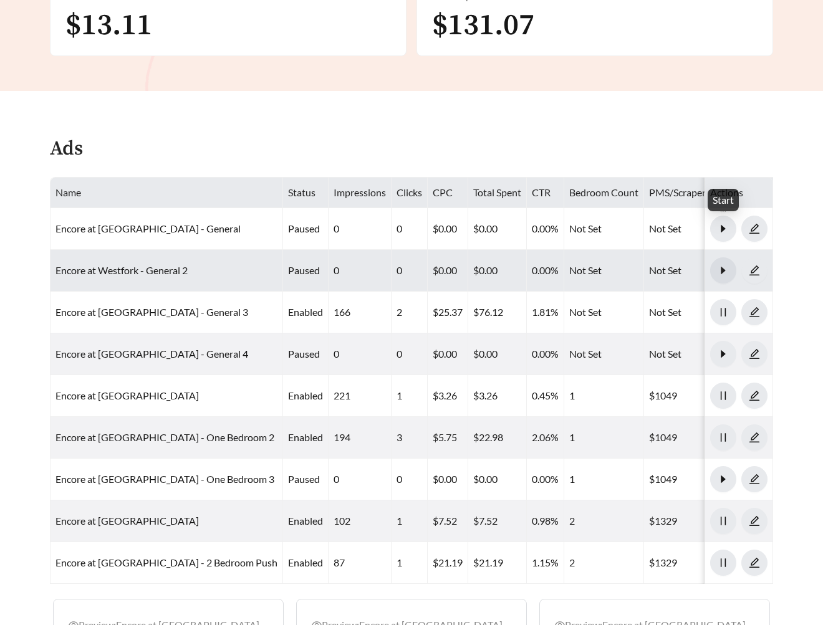
click at [722, 267] on icon "caret-right" at bounding box center [722, 270] width 4 height 7
click at [722, 265] on icon "pause" at bounding box center [722, 270] width 11 height 11
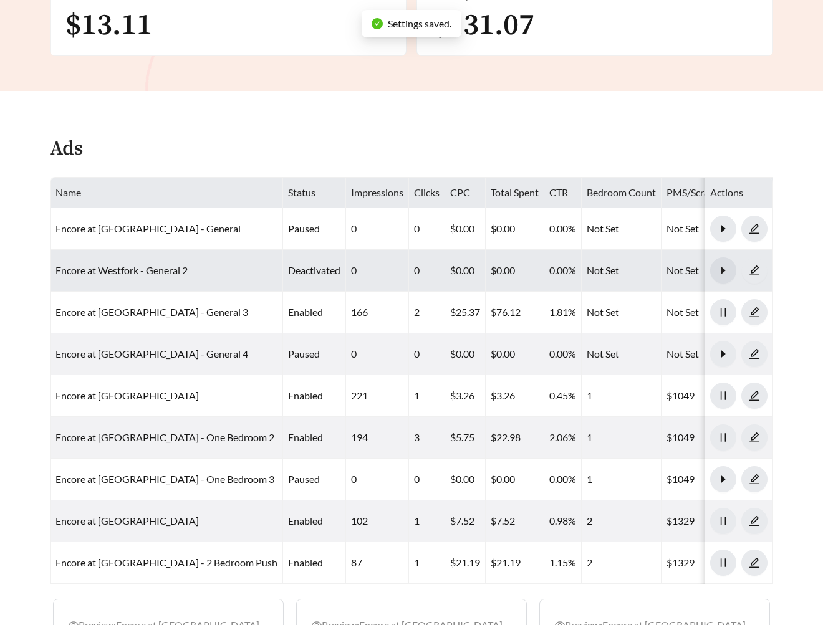
click at [565, 136] on div "Ads" at bounding box center [411, 154] width 723 height 37
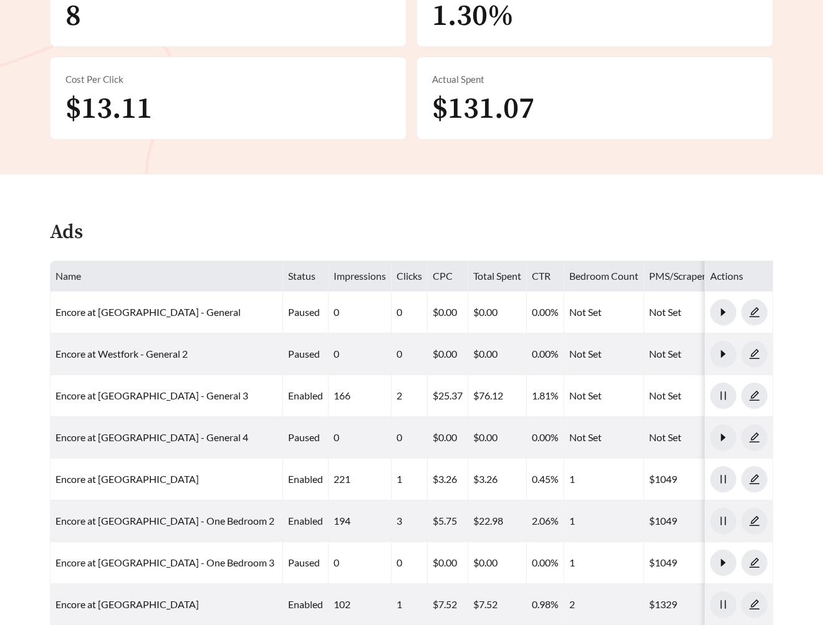
scroll to position [488, 0]
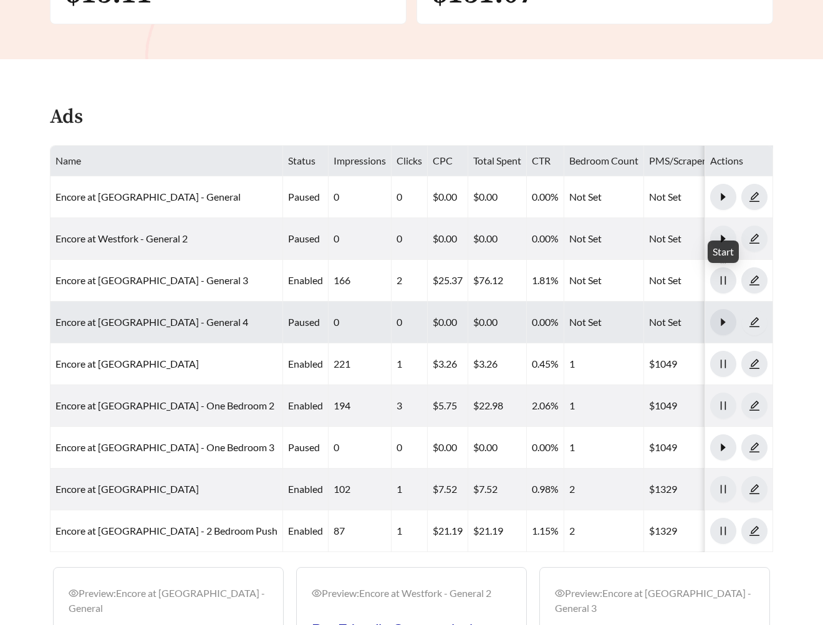
click at [723, 317] on icon "caret-right" at bounding box center [722, 322] width 11 height 11
click at [723, 317] on icon "pause" at bounding box center [722, 322] width 11 height 11
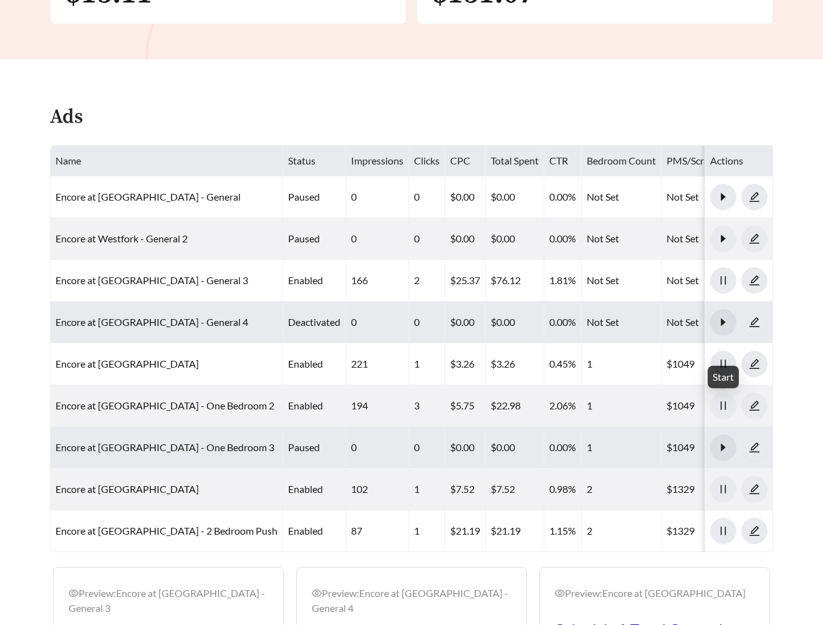
click at [730, 442] on span "caret-right" at bounding box center [722, 447] width 25 height 11
click at [723, 442] on icon "pause" at bounding box center [722, 447] width 11 height 11
click at [279, 48] on main "**********" at bounding box center [411, 213] width 823 height 1322
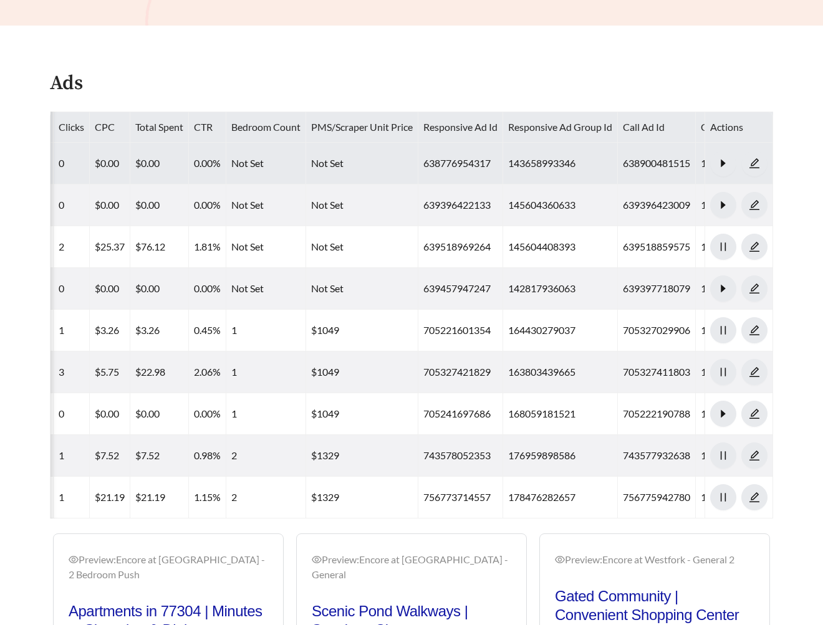
scroll to position [0, 361]
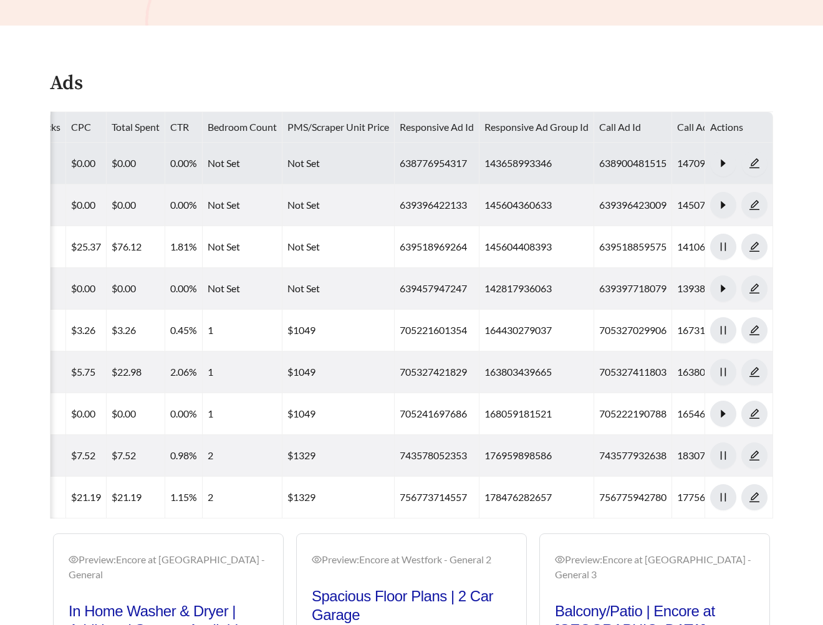
click at [394, 143] on td "638776954317" at bounding box center [436, 164] width 85 height 42
copy td "638776954317"
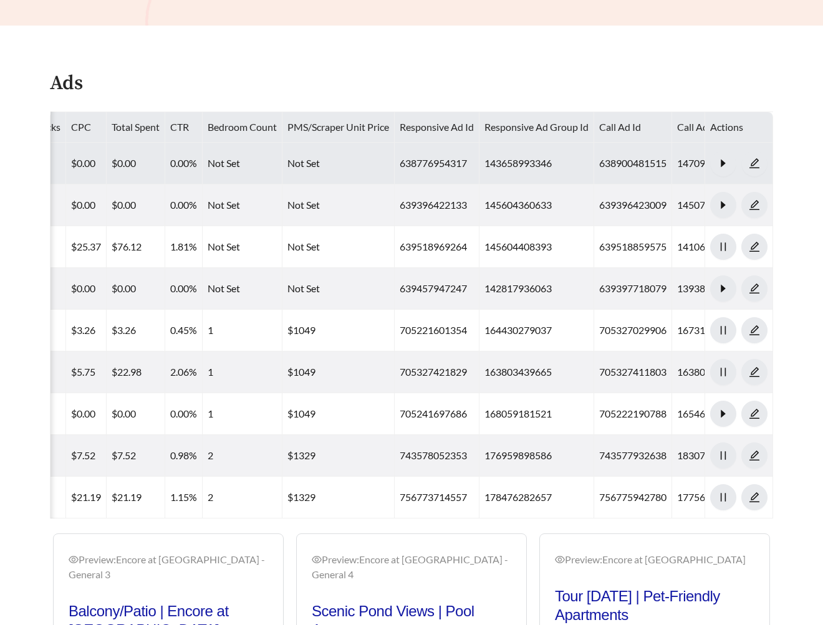
click at [394, 143] on td "638776954317" at bounding box center [436, 164] width 85 height 42
copy td "638776954317"
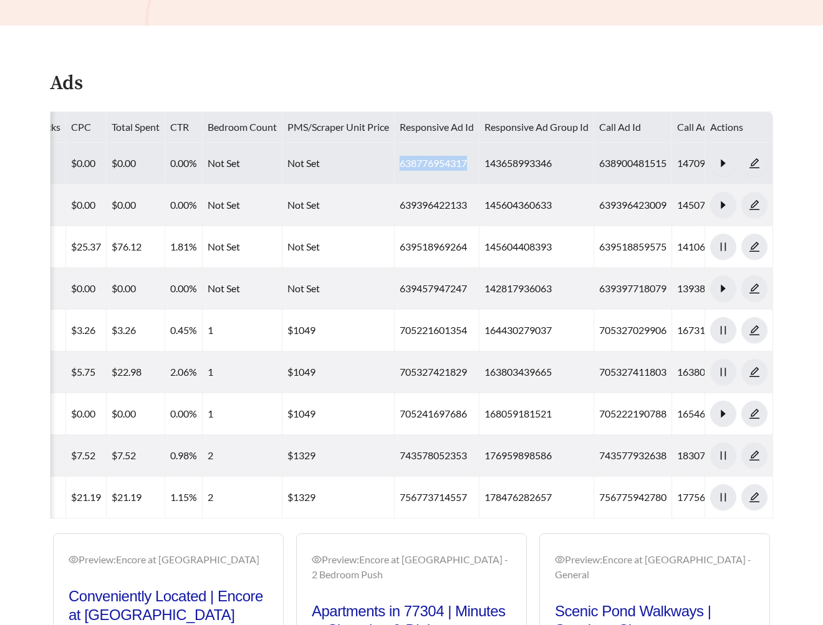
click at [394, 143] on td "638776954317" at bounding box center [436, 164] width 85 height 42
click at [479, 143] on td "143658993346" at bounding box center [536, 164] width 115 height 42
copy td "143658993346"
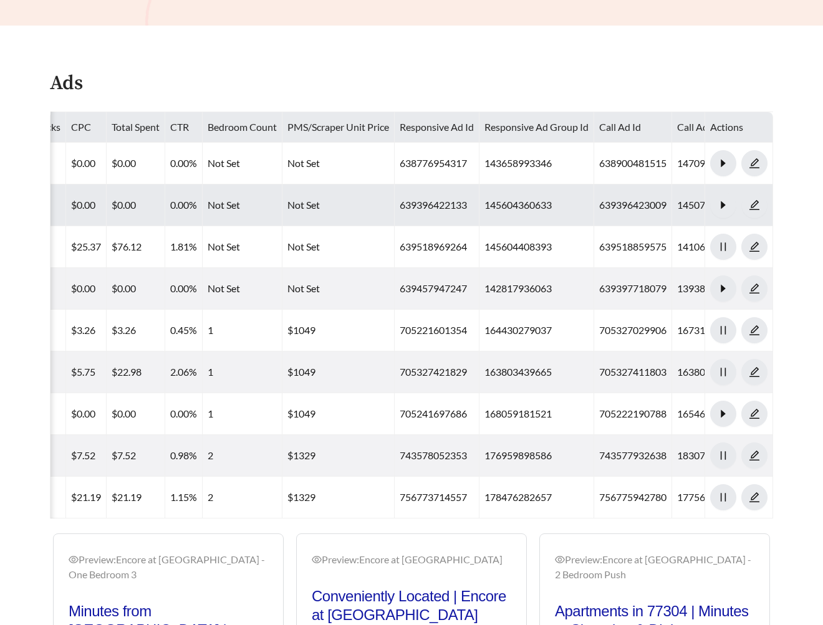
click at [481, 184] on td "145604360633" at bounding box center [536, 205] width 115 height 42
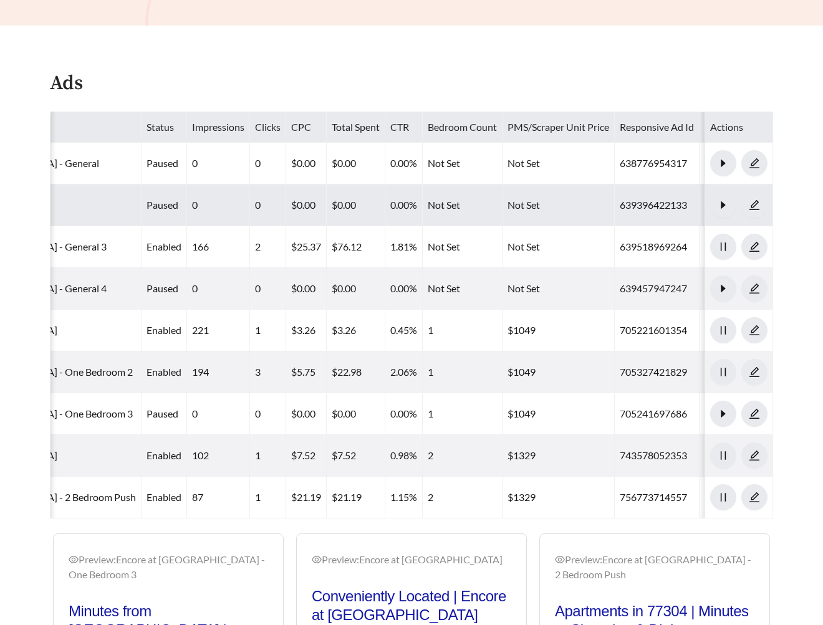
scroll to position [0, 283]
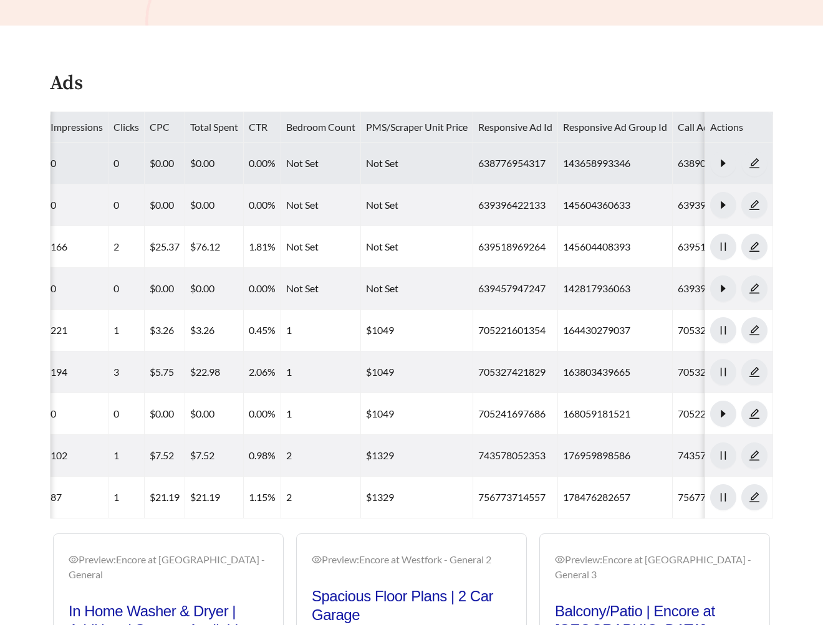
click at [558, 143] on td "143658993346" at bounding box center [615, 164] width 115 height 42
copy td "143658993346"
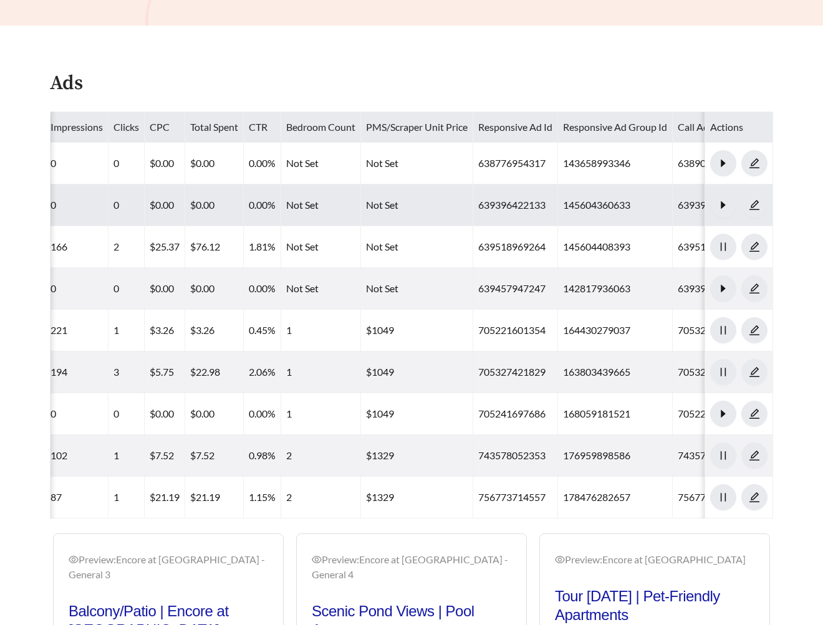
click at [558, 184] on td "145604360633" at bounding box center [615, 205] width 115 height 42
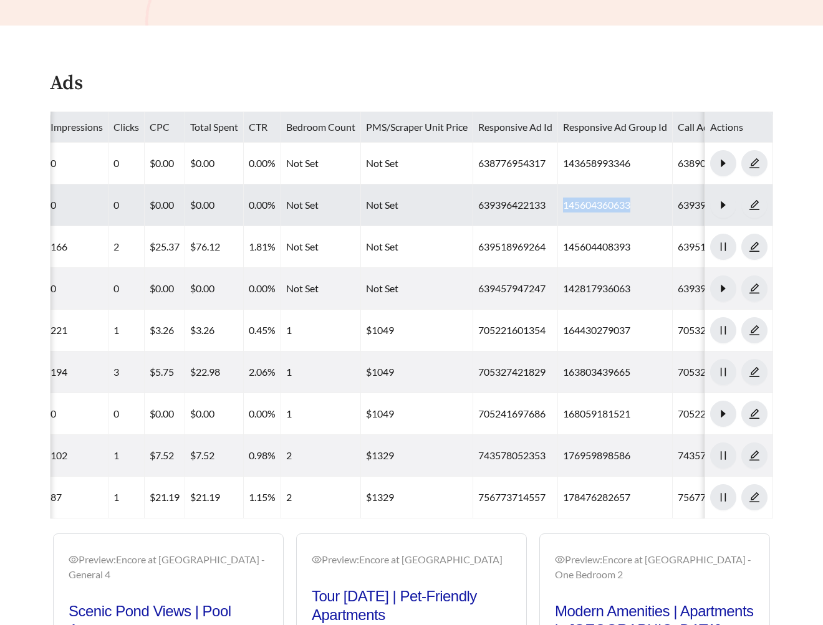
copy td "145604360633"
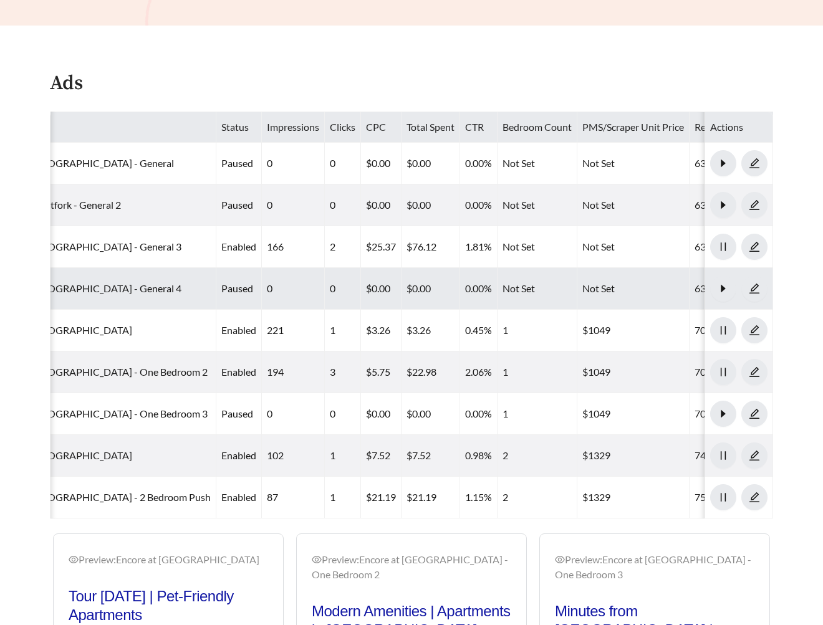
scroll to position [0, 178]
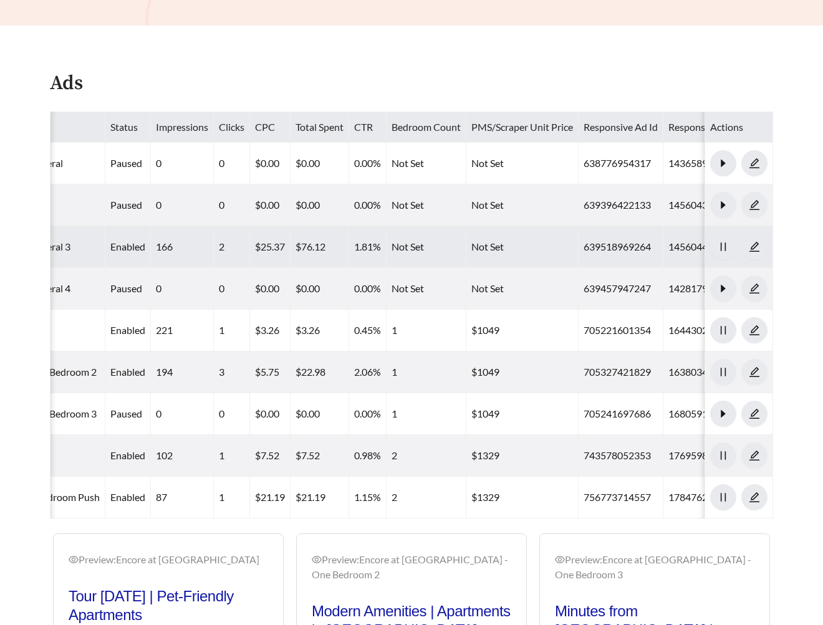
click at [663, 226] on td "145604408393" at bounding box center [720, 247] width 115 height 42
copy td "145604408393"
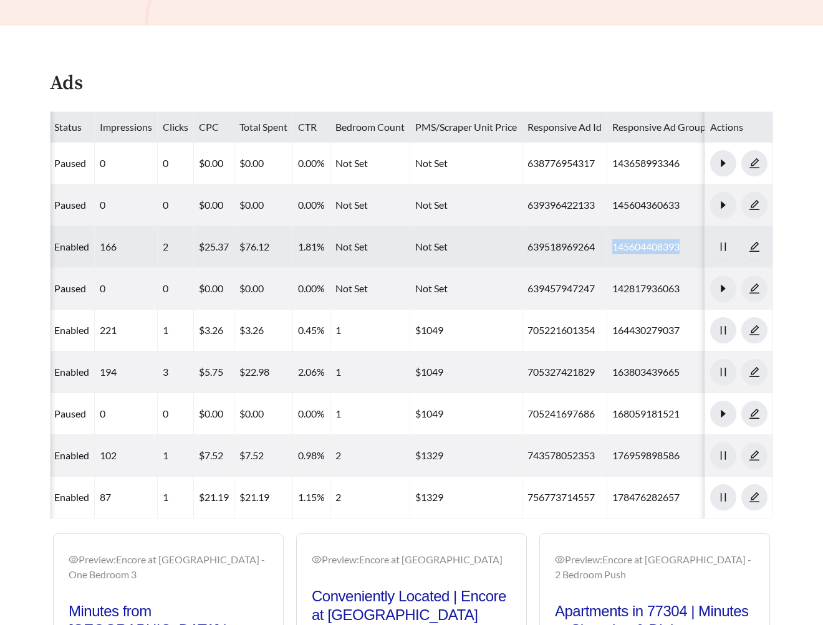
scroll to position [0, 361]
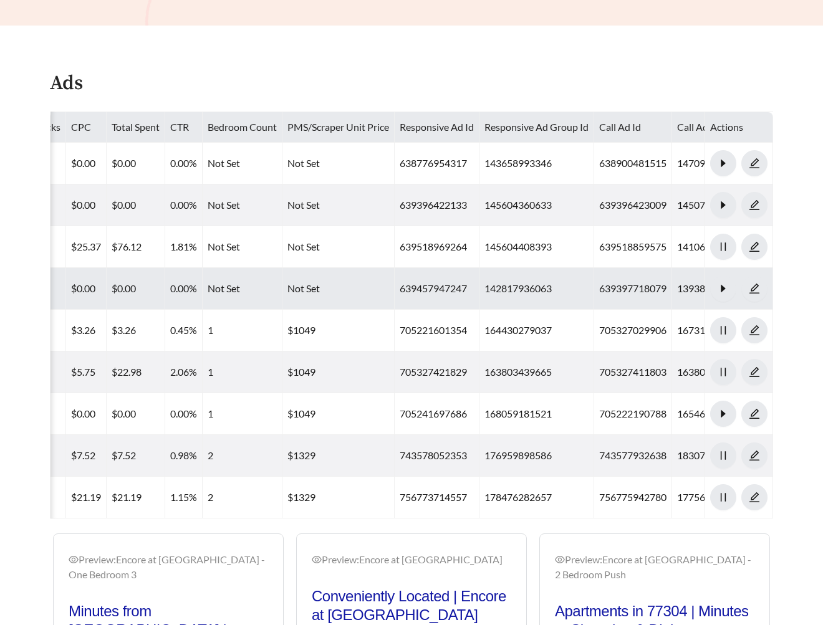
click at [489, 268] on td "142817936063" at bounding box center [536, 289] width 115 height 42
copy td "142817936063"
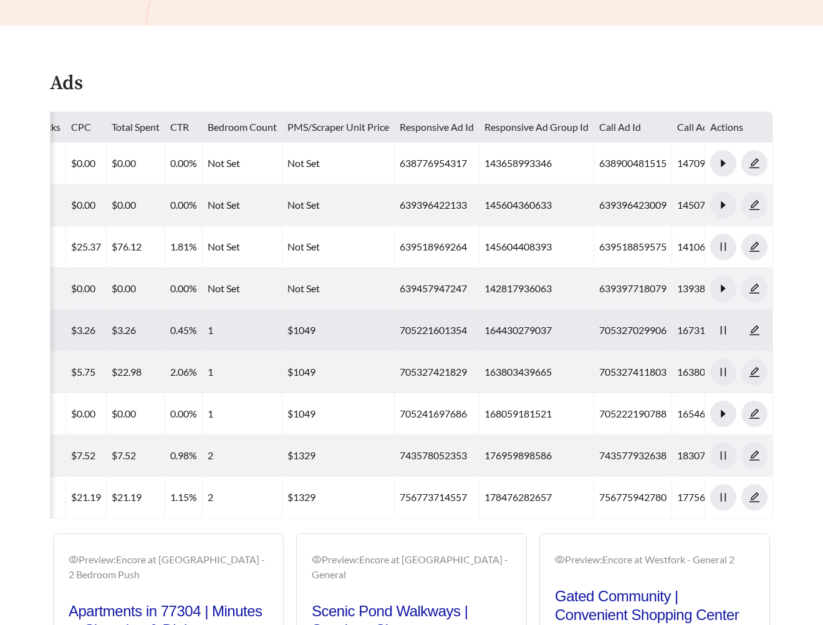
click at [479, 310] on td "164430279037" at bounding box center [536, 331] width 115 height 42
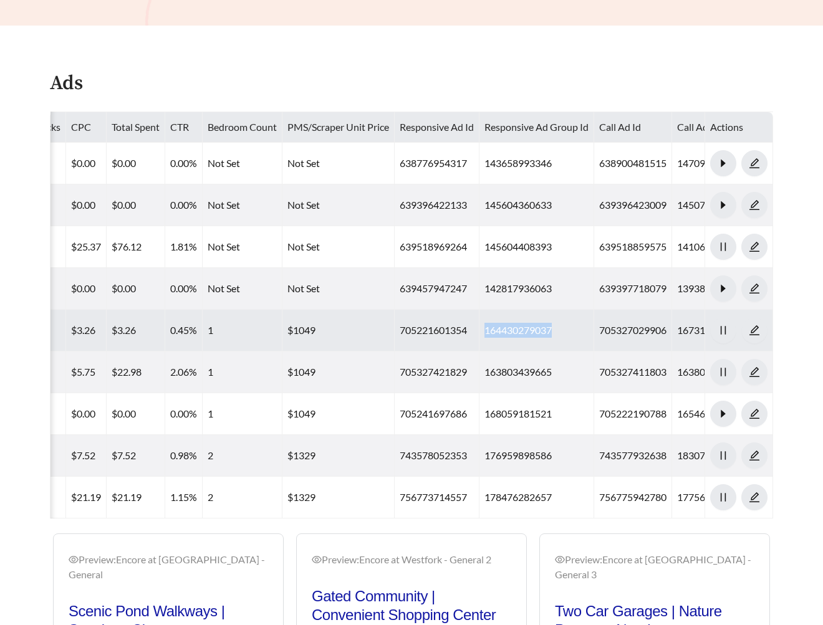
click at [479, 310] on td "164430279037" at bounding box center [536, 331] width 115 height 42
copy td "164430279037"
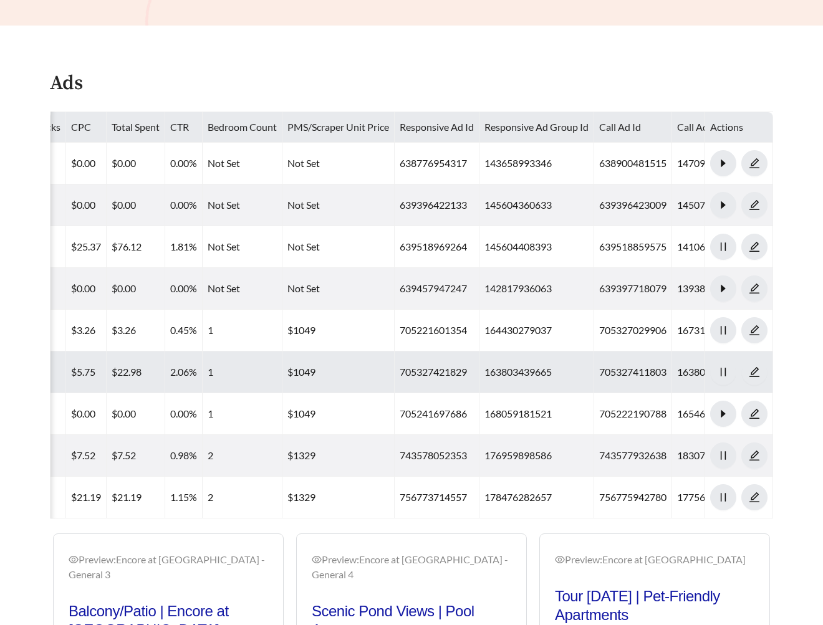
click at [488, 351] on td "163803439665" at bounding box center [536, 372] width 115 height 42
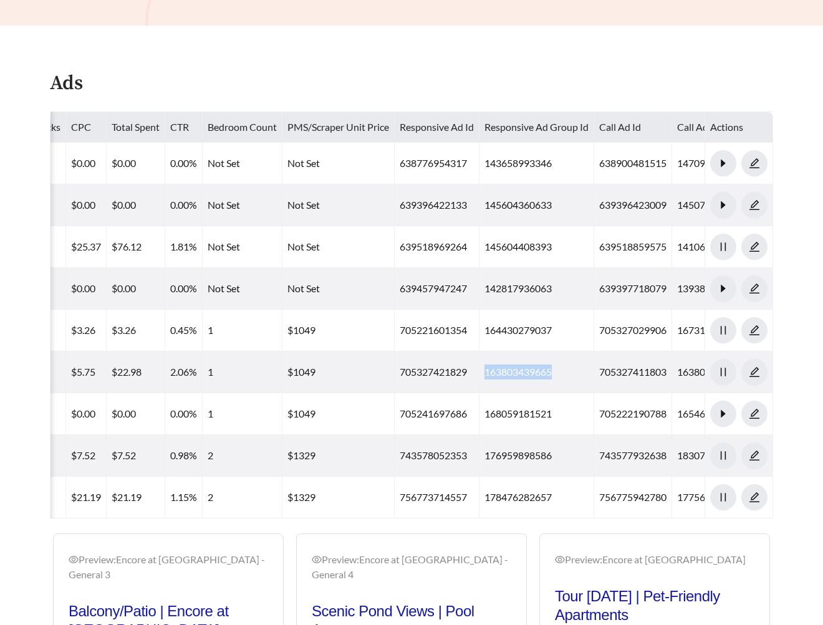
copy td "163803439665"
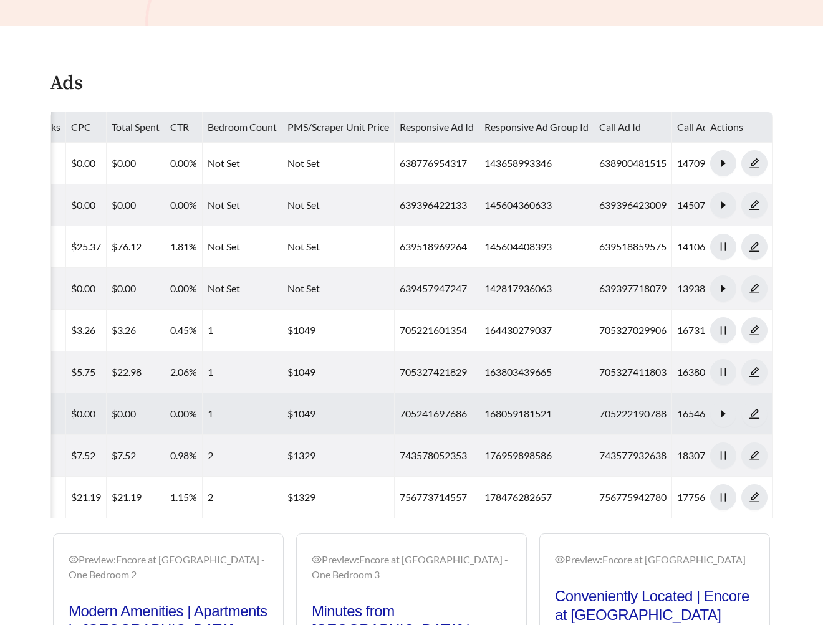
click at [479, 393] on td "168059181521" at bounding box center [536, 414] width 115 height 42
copy td "168059181521"
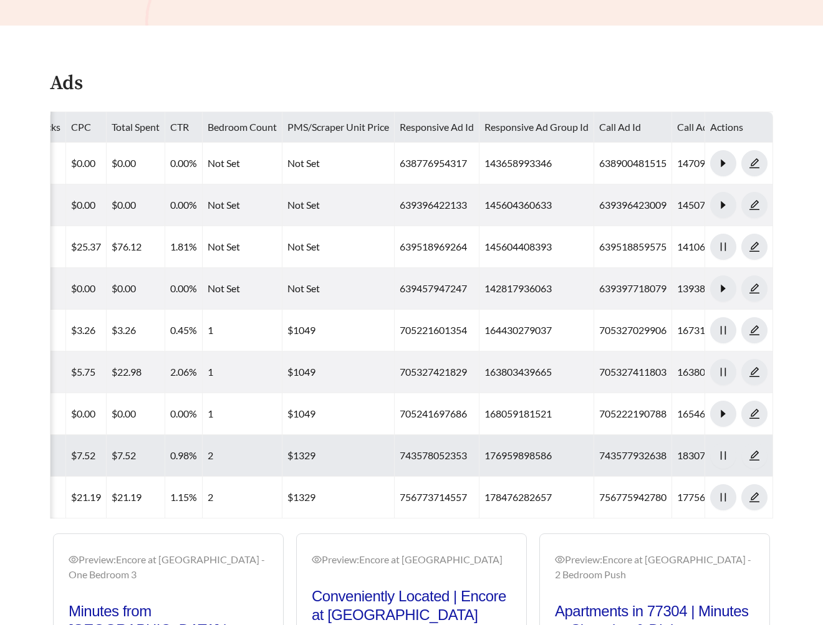
click at [479, 435] on td "176959898586" at bounding box center [536, 456] width 115 height 42
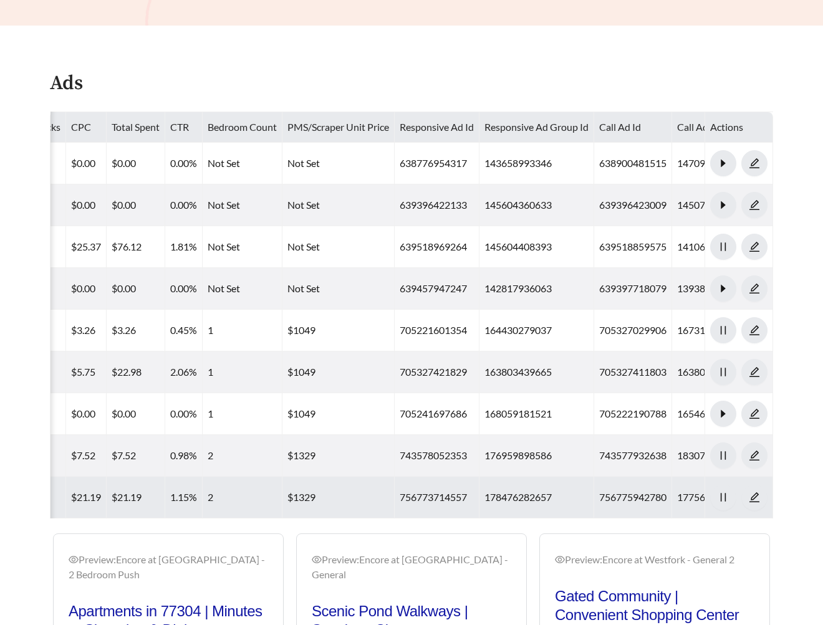
click at [479, 477] on td "178476282657" at bounding box center [536, 498] width 115 height 42
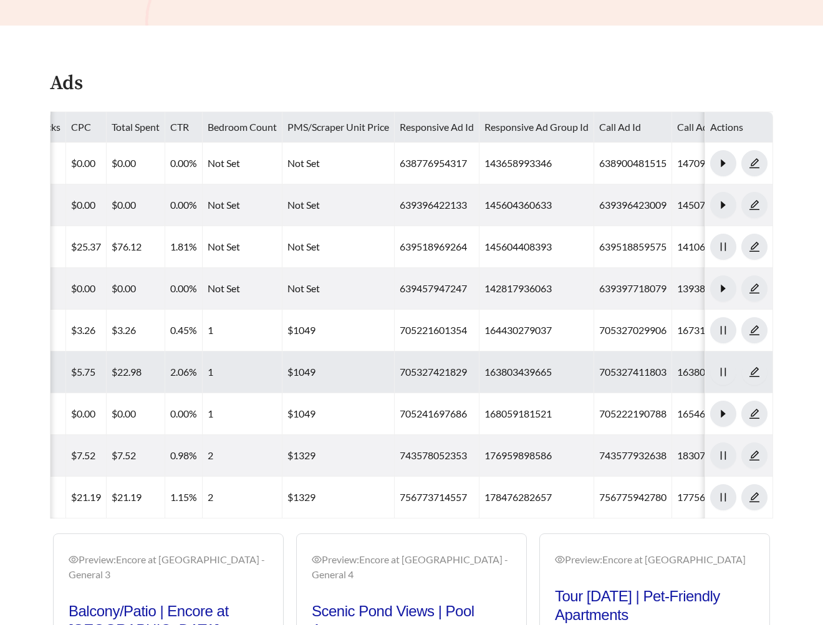
scroll to position [0, 0]
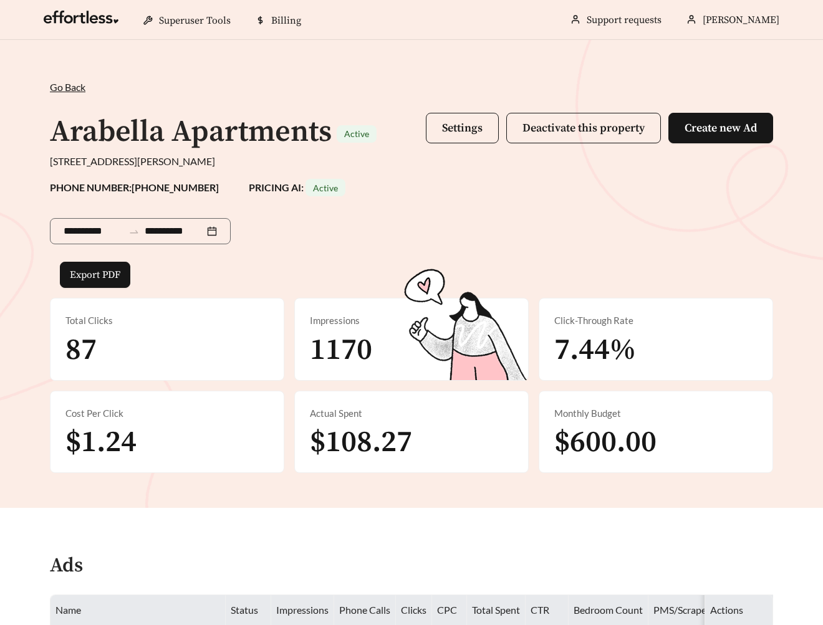
click at [388, 228] on div "**********" at bounding box center [411, 228] width 723 height 65
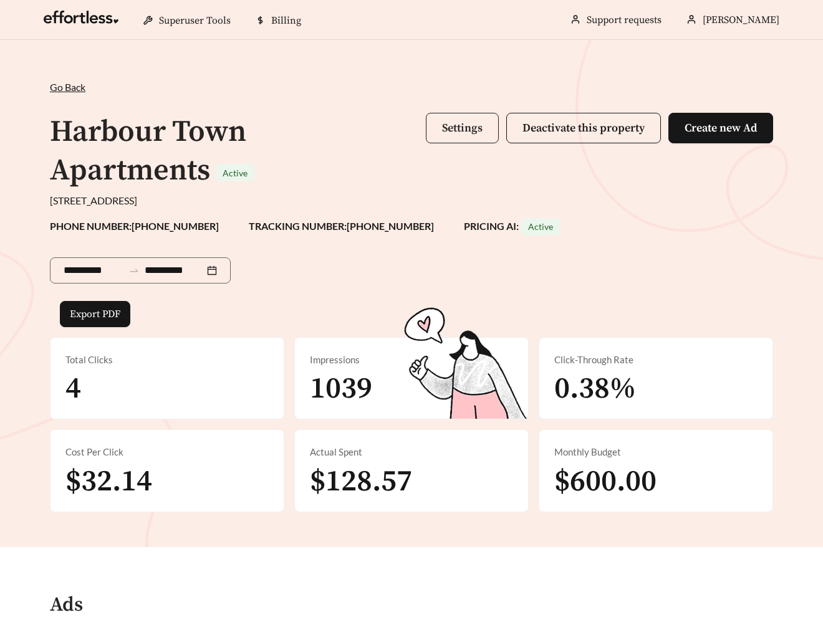
click at [460, 133] on span "Settings" at bounding box center [462, 128] width 41 height 14
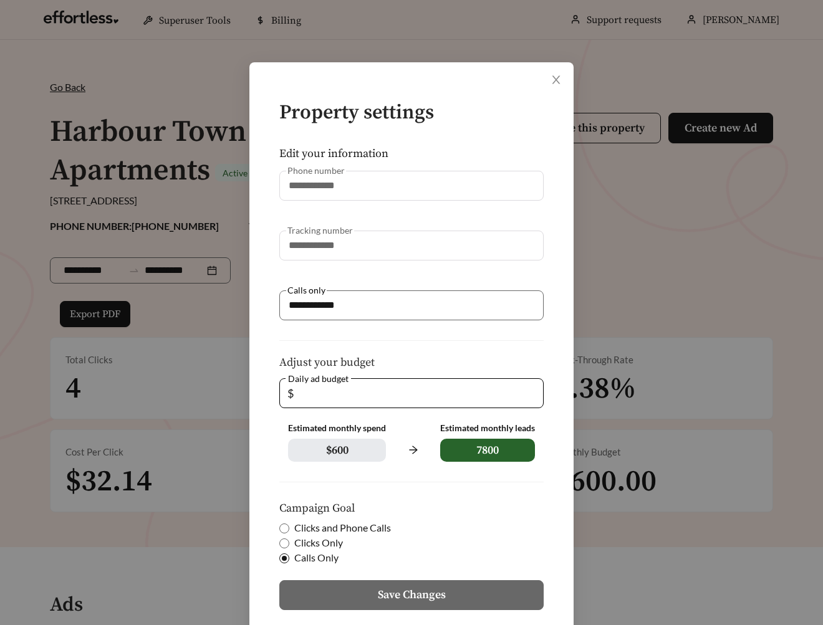
scroll to position [80, 0]
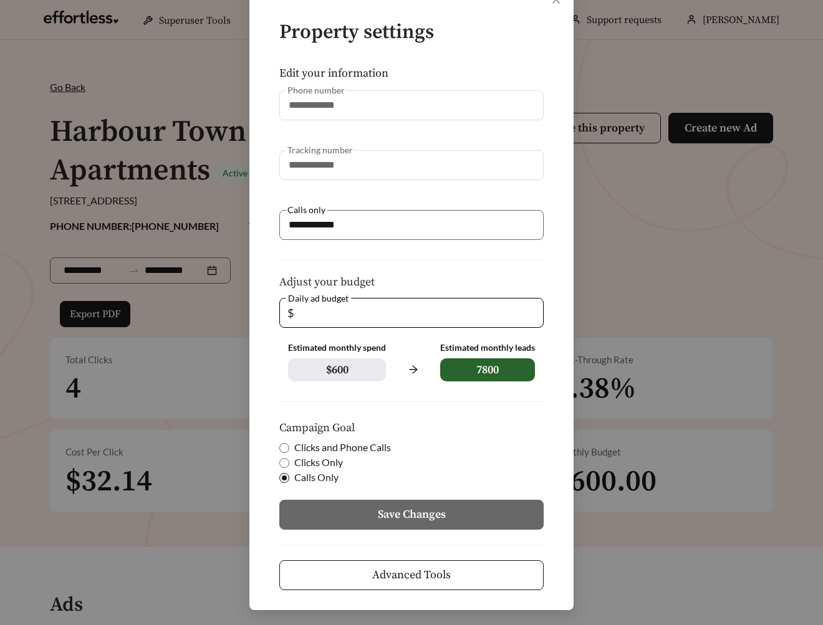
click at [391, 604] on div "**********" at bounding box center [411, 296] width 324 height 628
click at [389, 593] on div "**********" at bounding box center [411, 296] width 324 height 628
click at [387, 580] on span "Advanced Tools" at bounding box center [411, 574] width 79 height 17
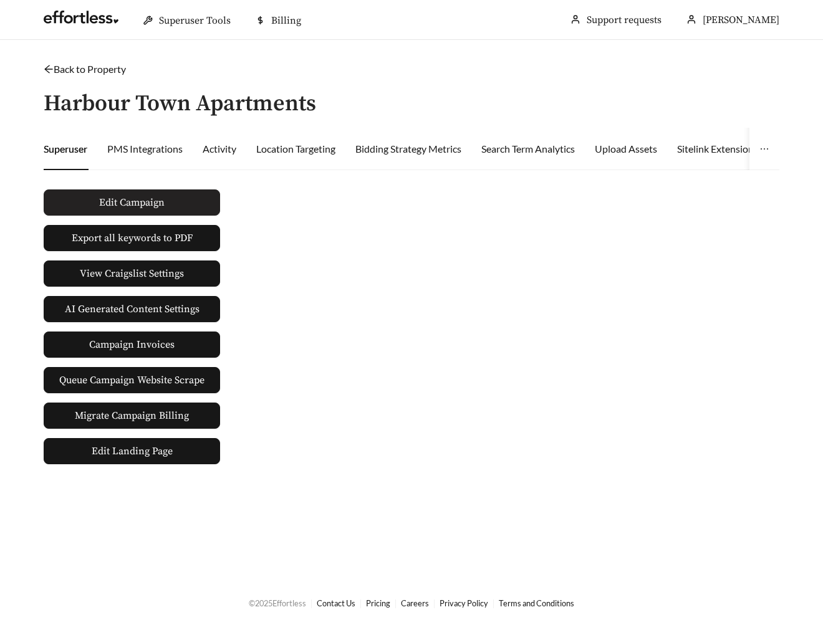
click at [196, 197] on button "Edit Campaign" at bounding box center [132, 202] width 176 height 26
click at [47, 68] on icon "arrow-left" at bounding box center [49, 69] width 10 height 10
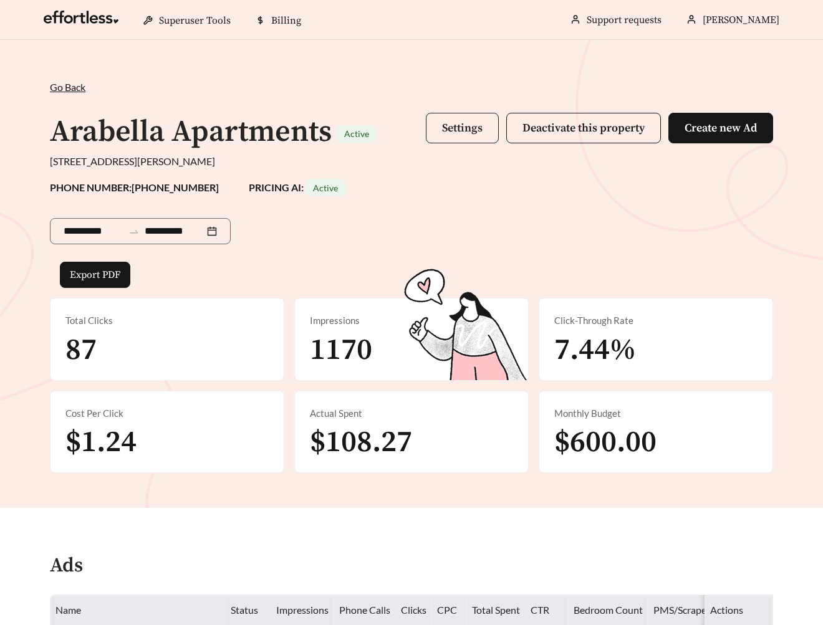
click at [485, 122] on button "Settings" at bounding box center [462, 128] width 73 height 31
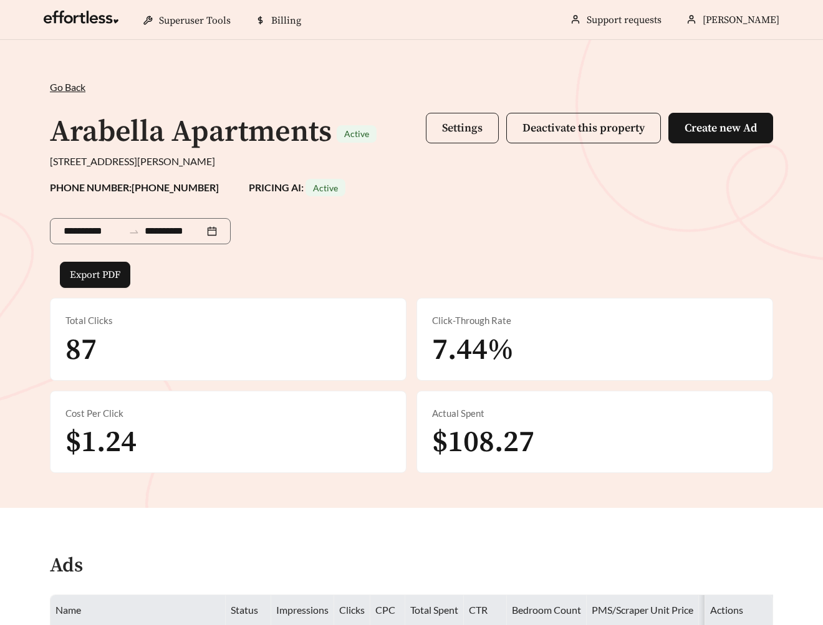
click at [456, 122] on span "Settings" at bounding box center [462, 128] width 41 height 14
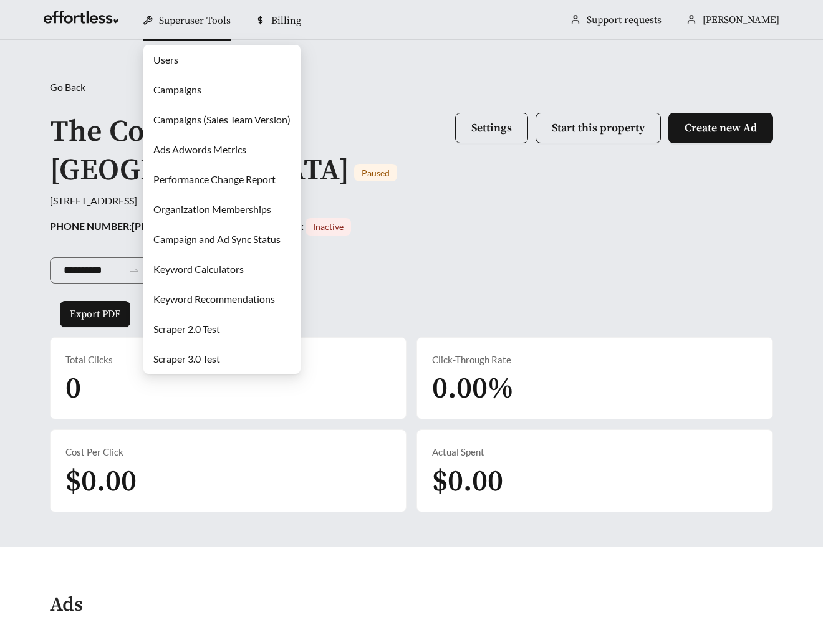
click at [169, 85] on link "Campaigns" at bounding box center [177, 90] width 48 height 12
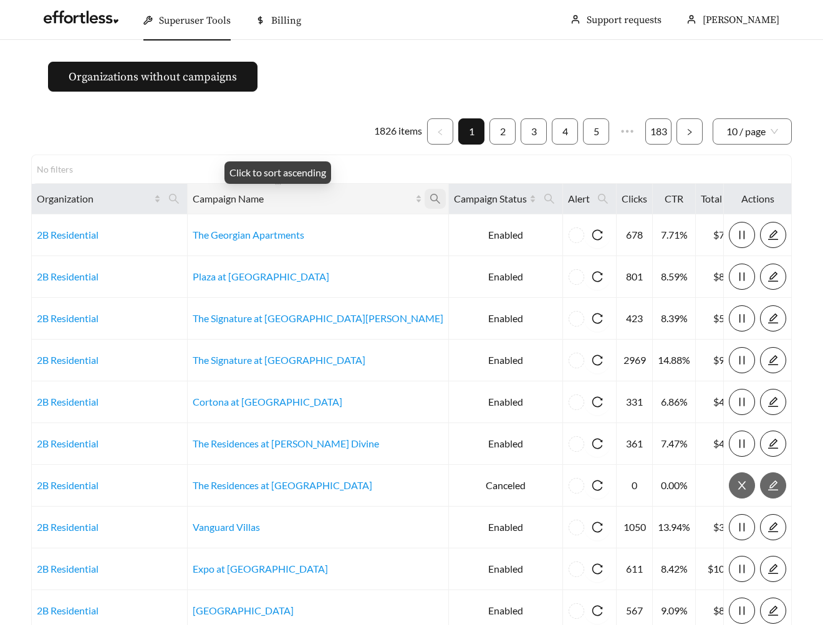
click at [429, 201] on icon "search" at bounding box center [434, 198] width 11 height 11
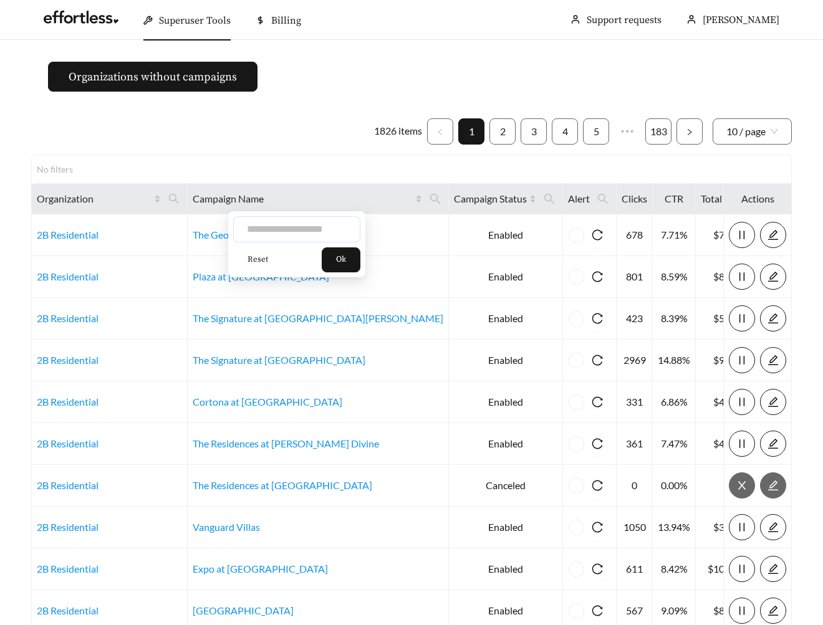
click at [290, 236] on input "text" at bounding box center [296, 229] width 127 height 26
type input "*"
type input "******"
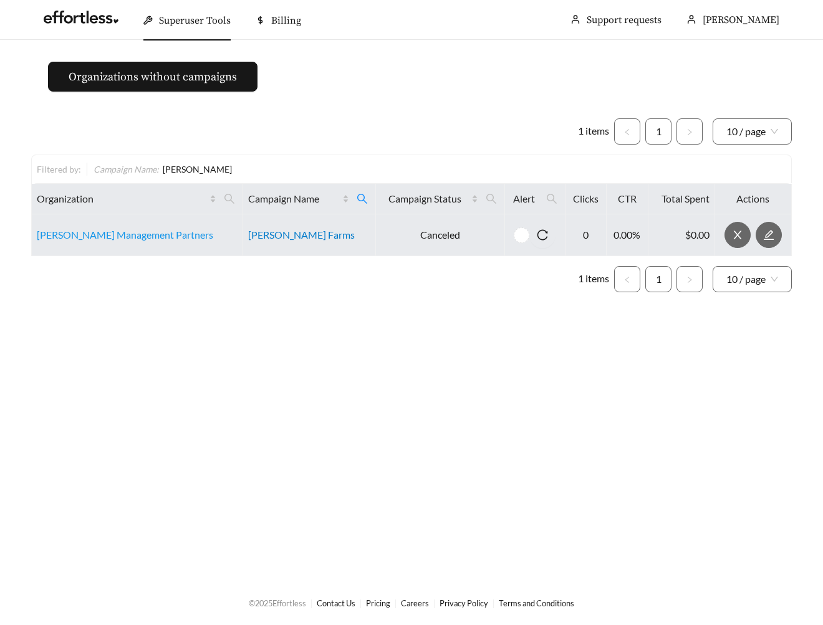
click at [272, 236] on link "[PERSON_NAME] Farms" at bounding box center [301, 235] width 107 height 12
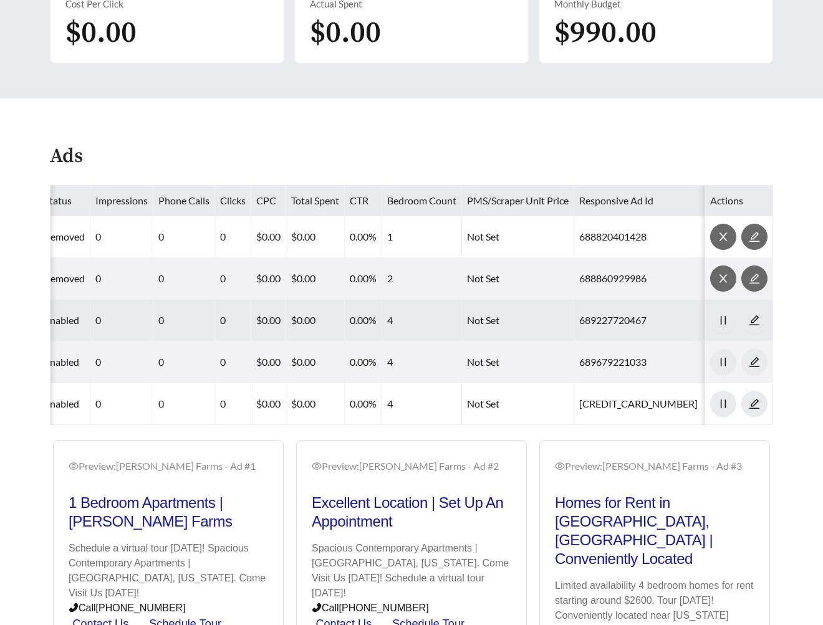
scroll to position [0, 283]
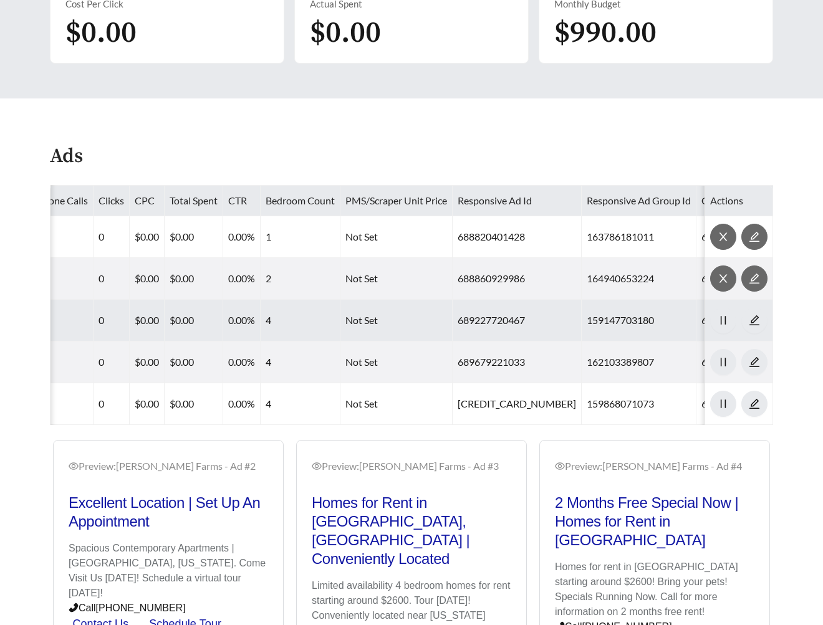
click at [581, 319] on td "159147703180" at bounding box center [638, 321] width 115 height 42
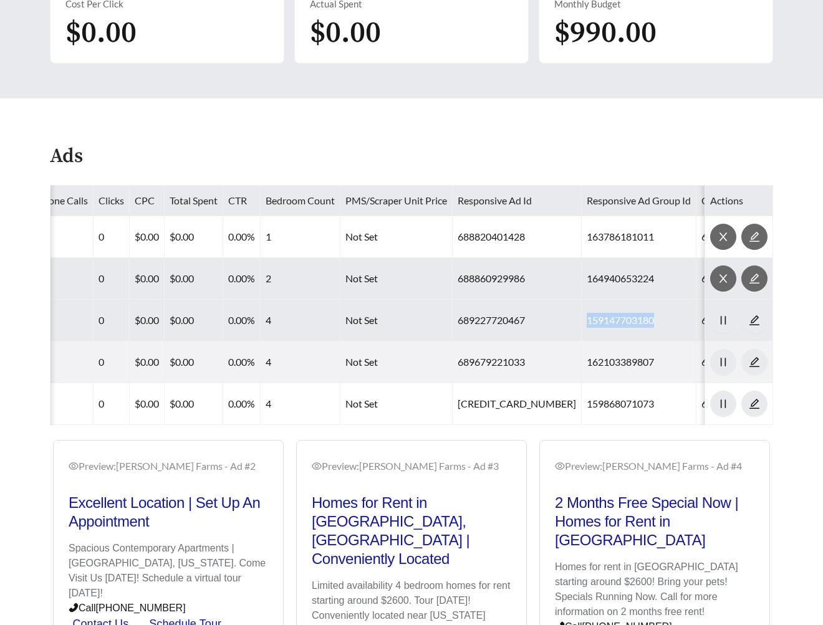
copy td "159147703180"
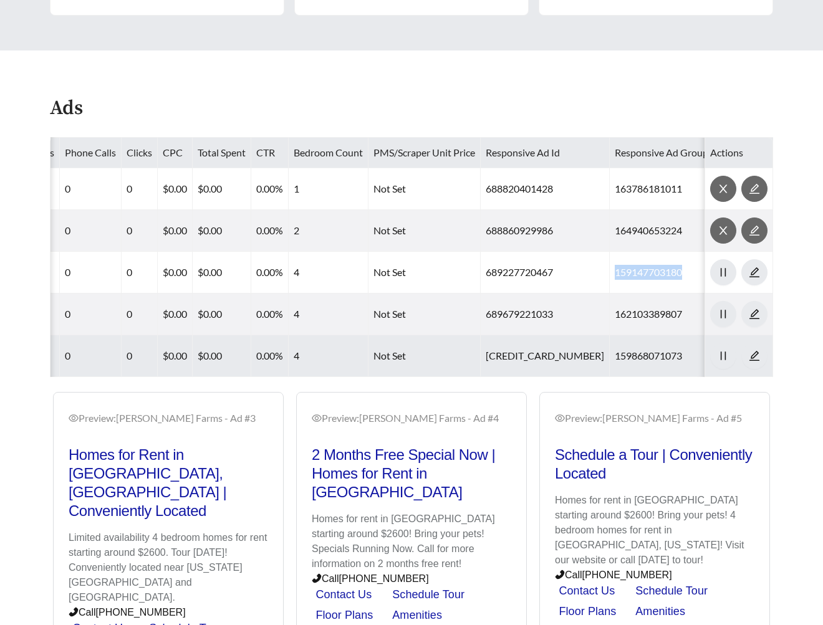
scroll to position [0, 296]
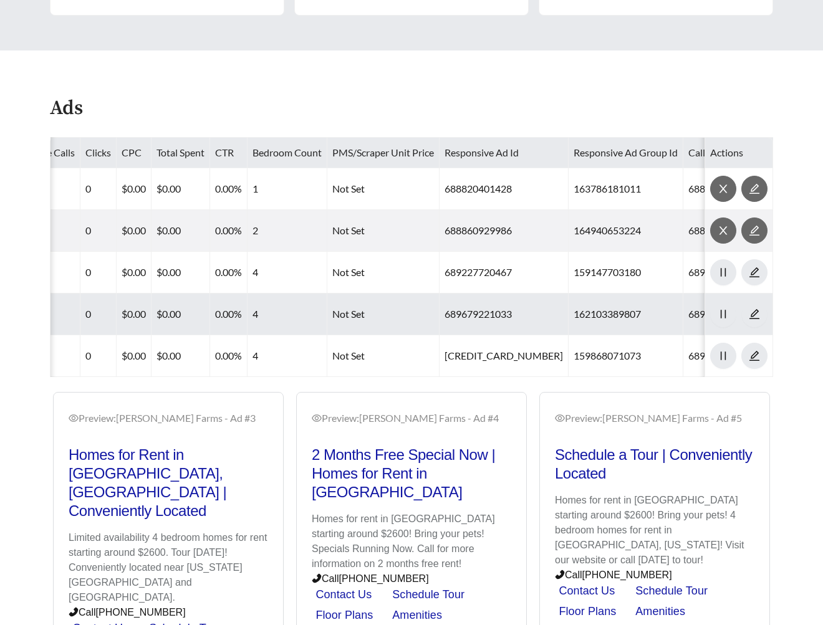
click at [568, 313] on td "162103389807" at bounding box center [625, 315] width 115 height 42
copy td "162103389807"
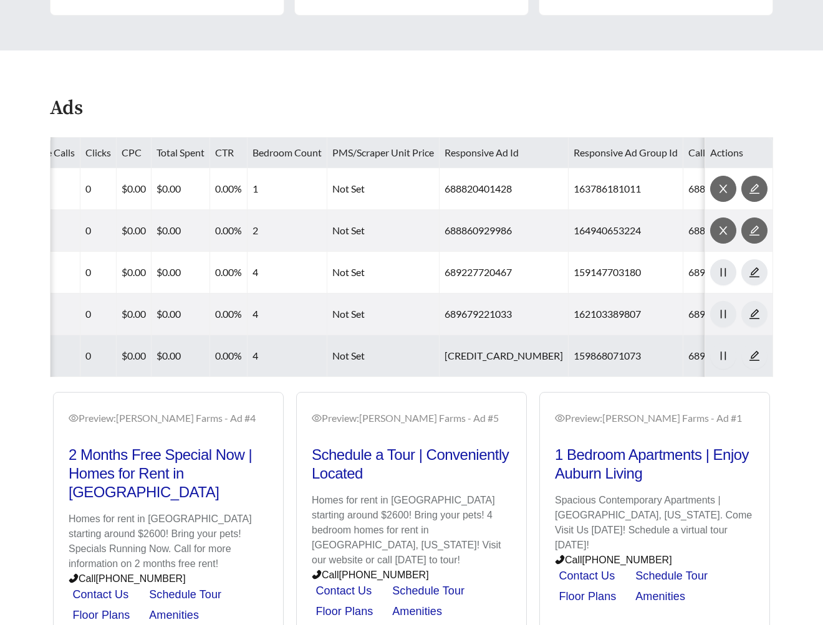
click at [568, 353] on td "159868071073" at bounding box center [625, 356] width 115 height 42
copy td "159868071073"
